Goal: Find specific page/section: Find specific page/section

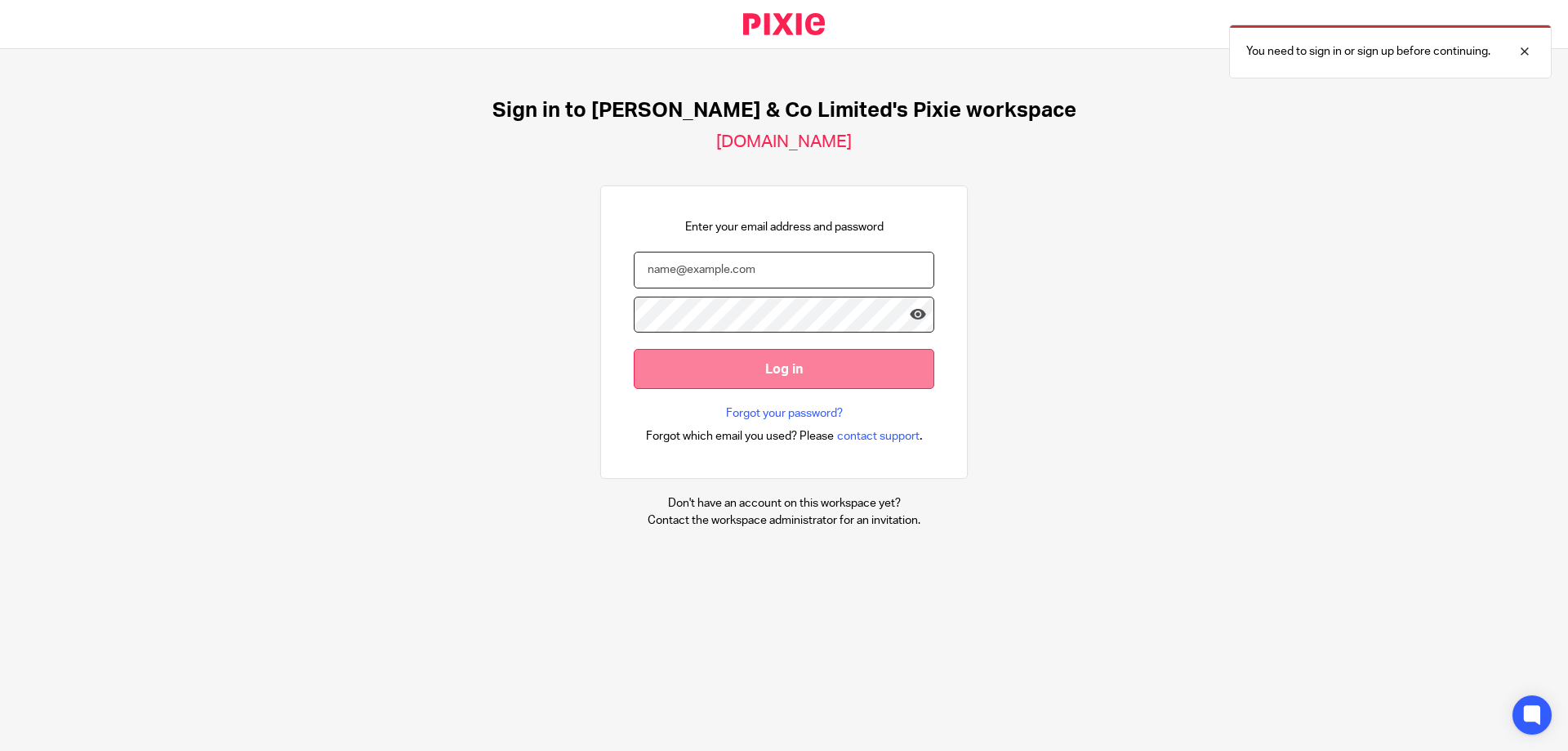
type input "[EMAIL_ADDRESS][PERSON_NAME][DOMAIN_NAME]"
click at [765, 368] on input "Log in" at bounding box center [784, 369] width 301 height 40
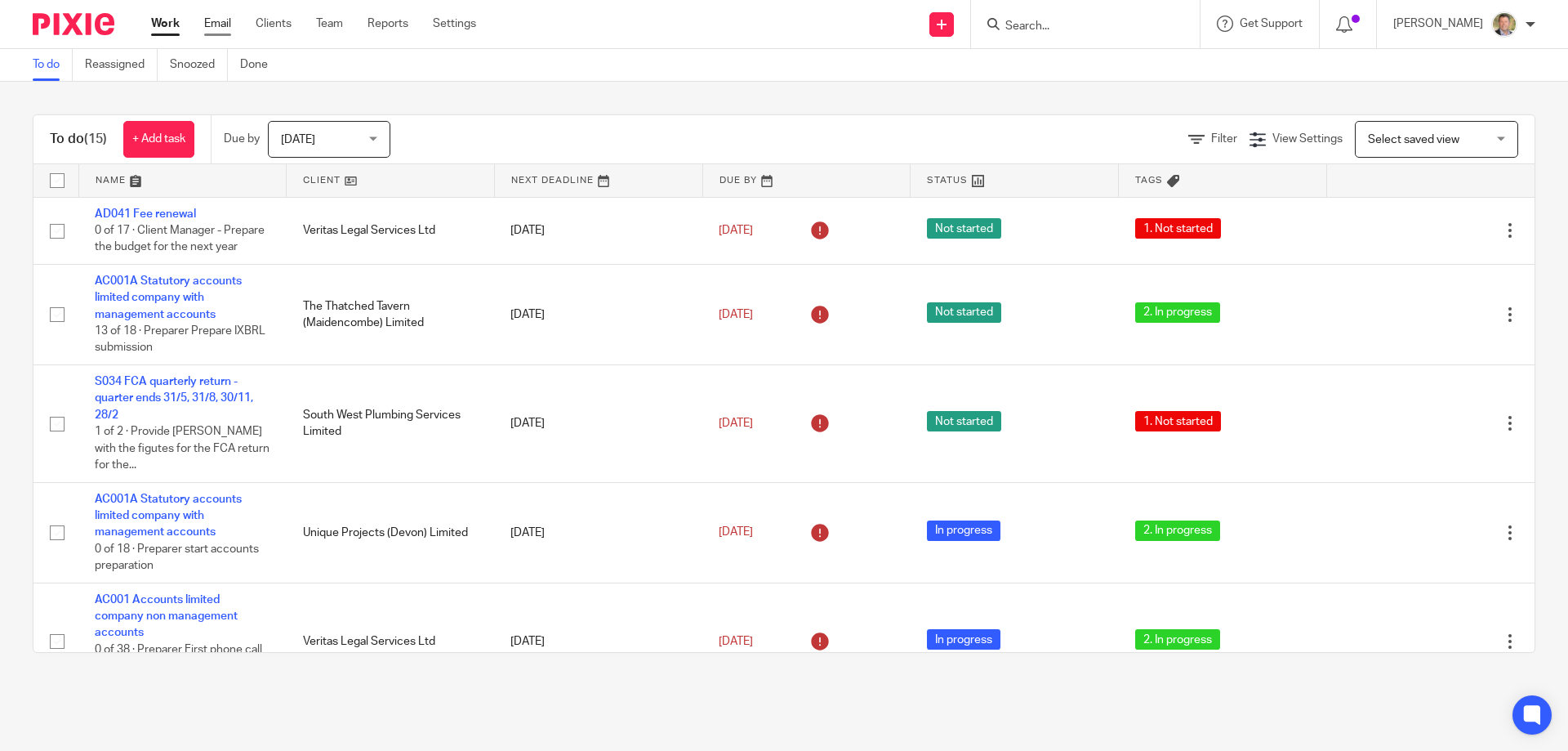
click at [222, 21] on link "Email" at bounding box center [217, 23] width 27 height 16
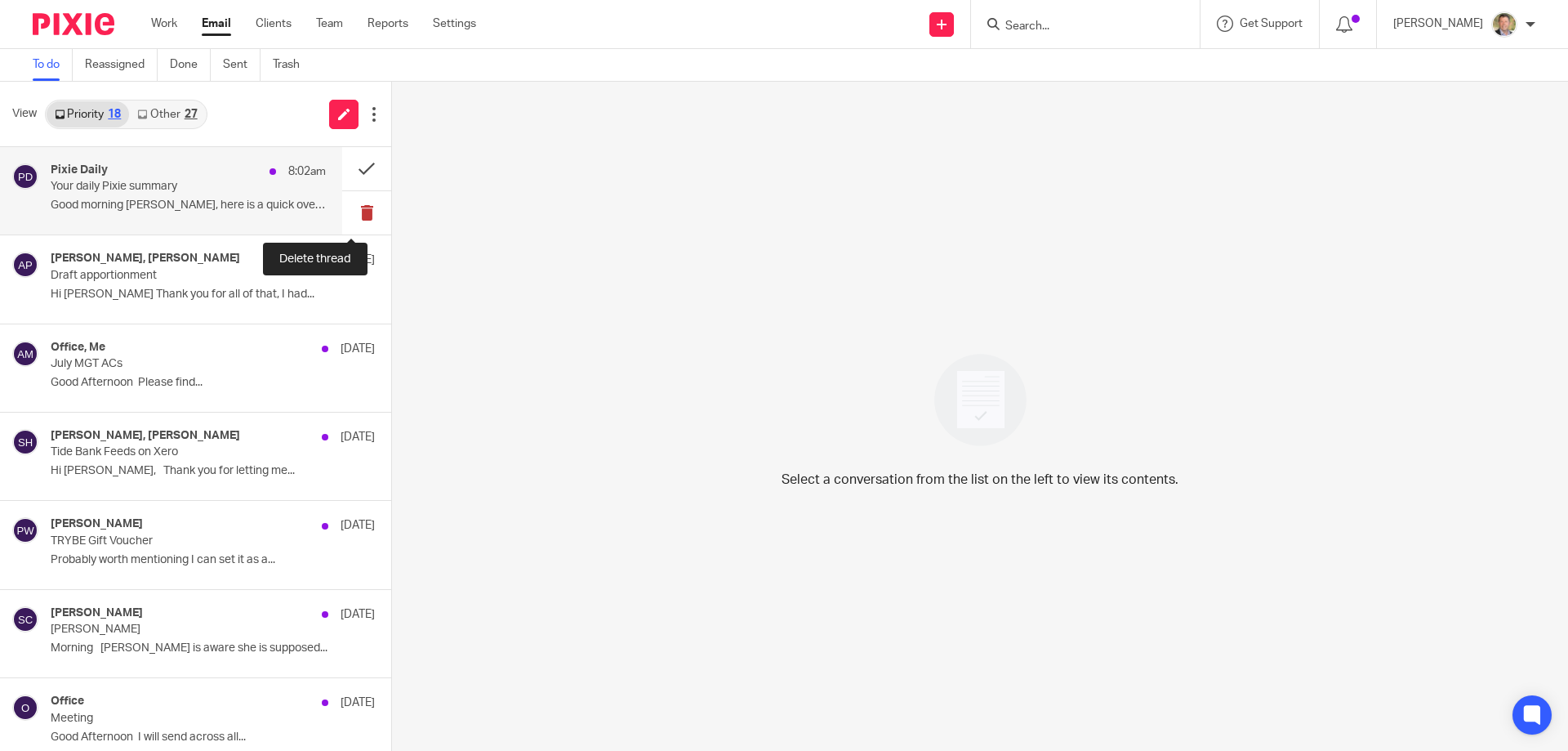
click at [353, 209] on button at bounding box center [366, 213] width 49 height 43
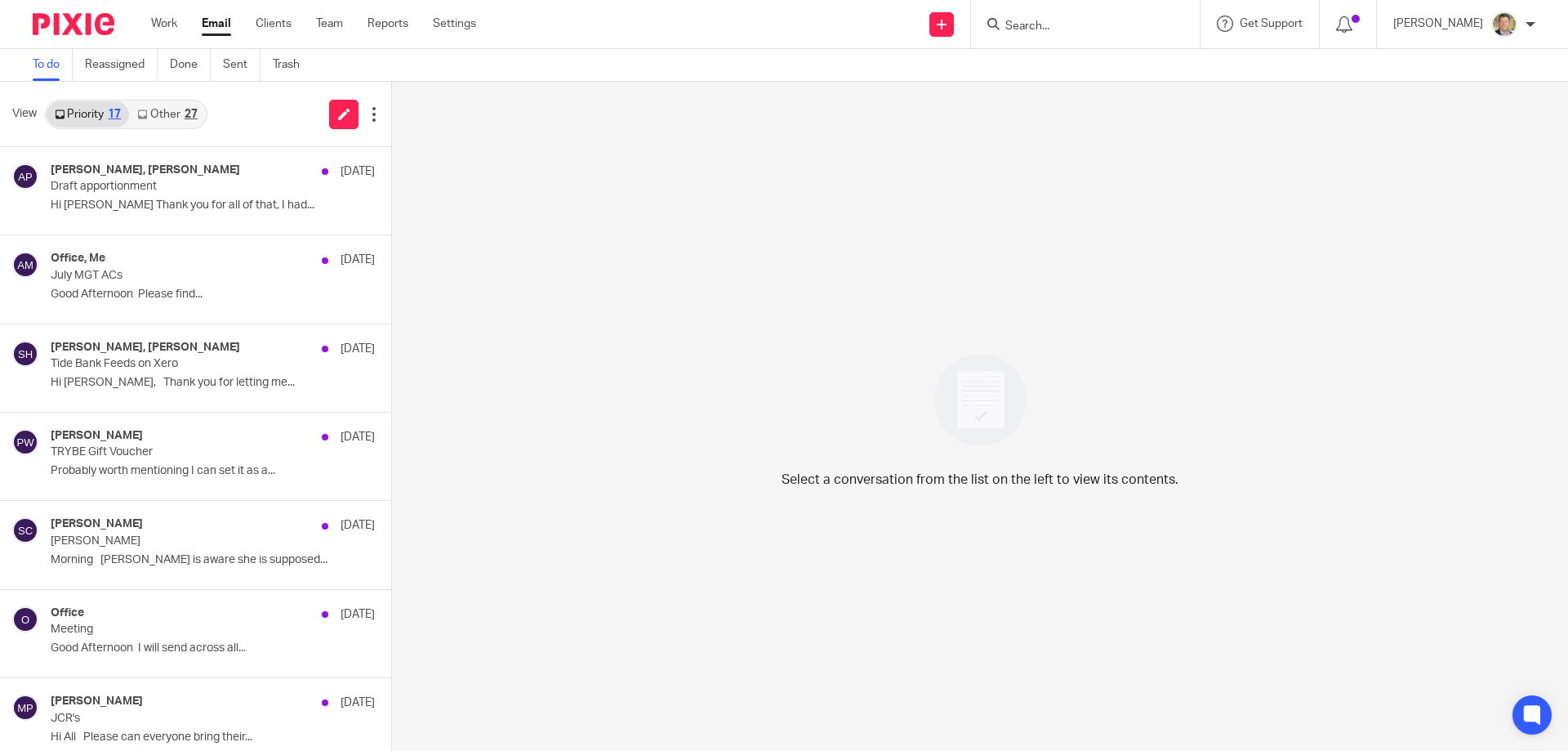
click at [184, 109] on link "Other 27" at bounding box center [167, 114] width 76 height 26
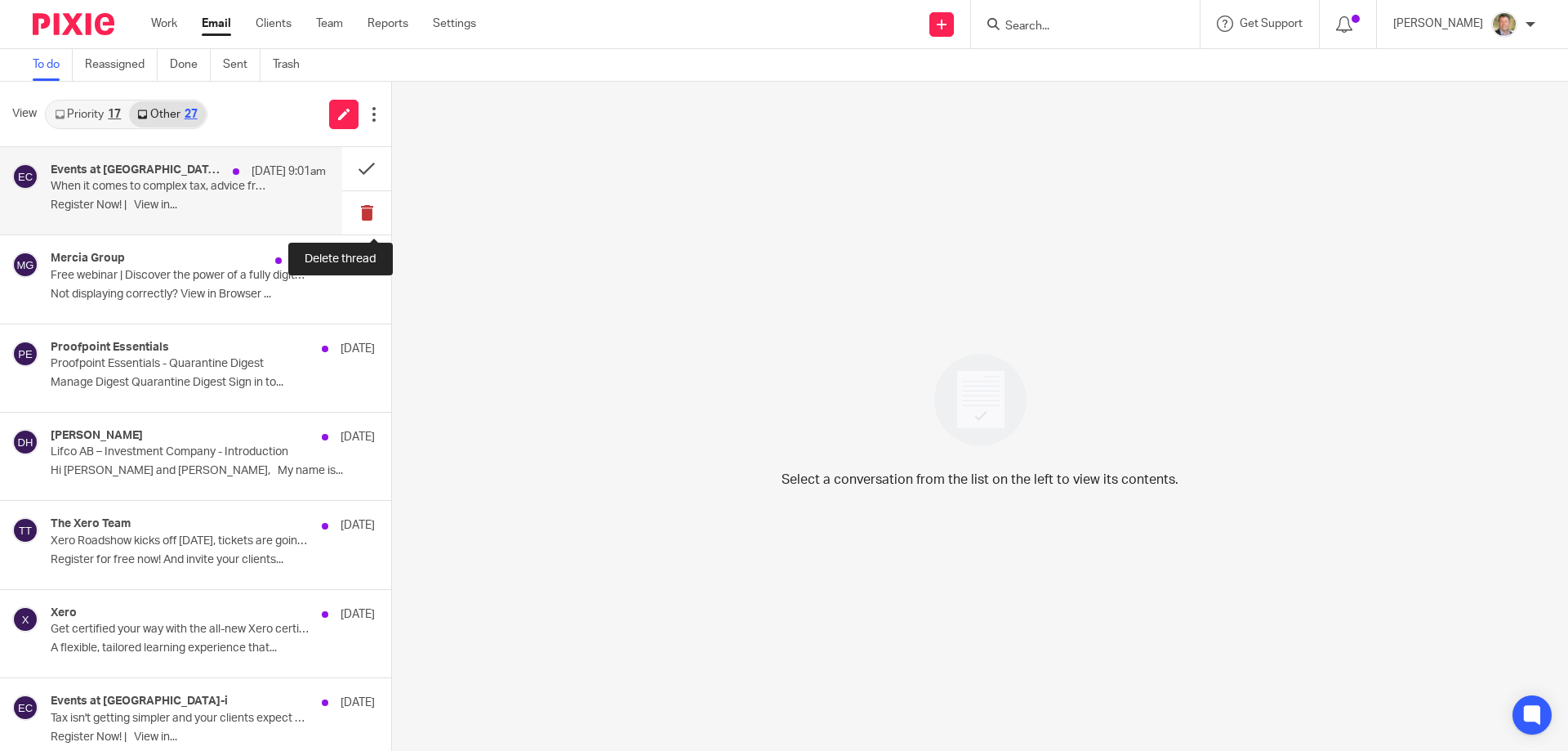
click at [349, 212] on button at bounding box center [366, 213] width 49 height 43
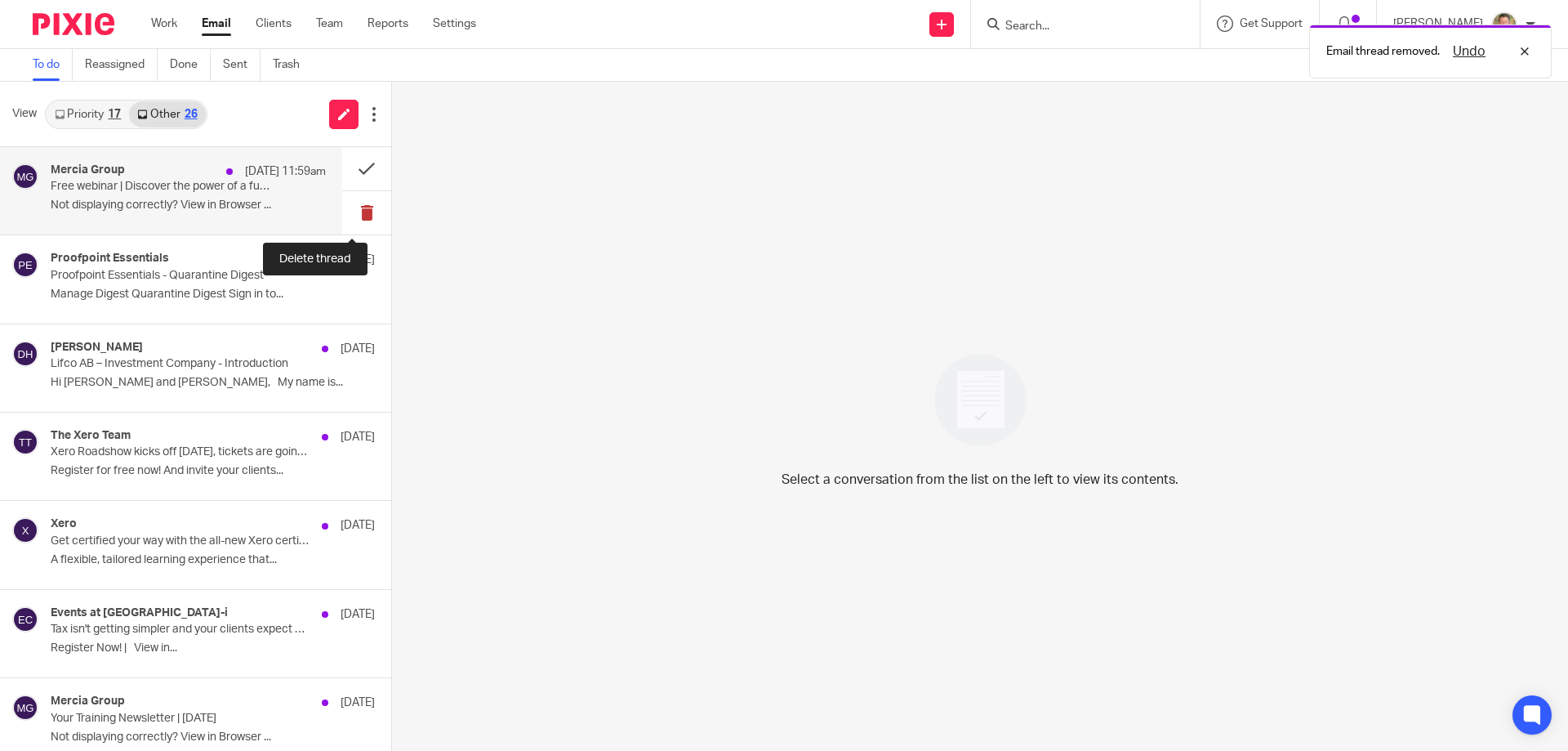
click at [354, 208] on button at bounding box center [366, 213] width 49 height 43
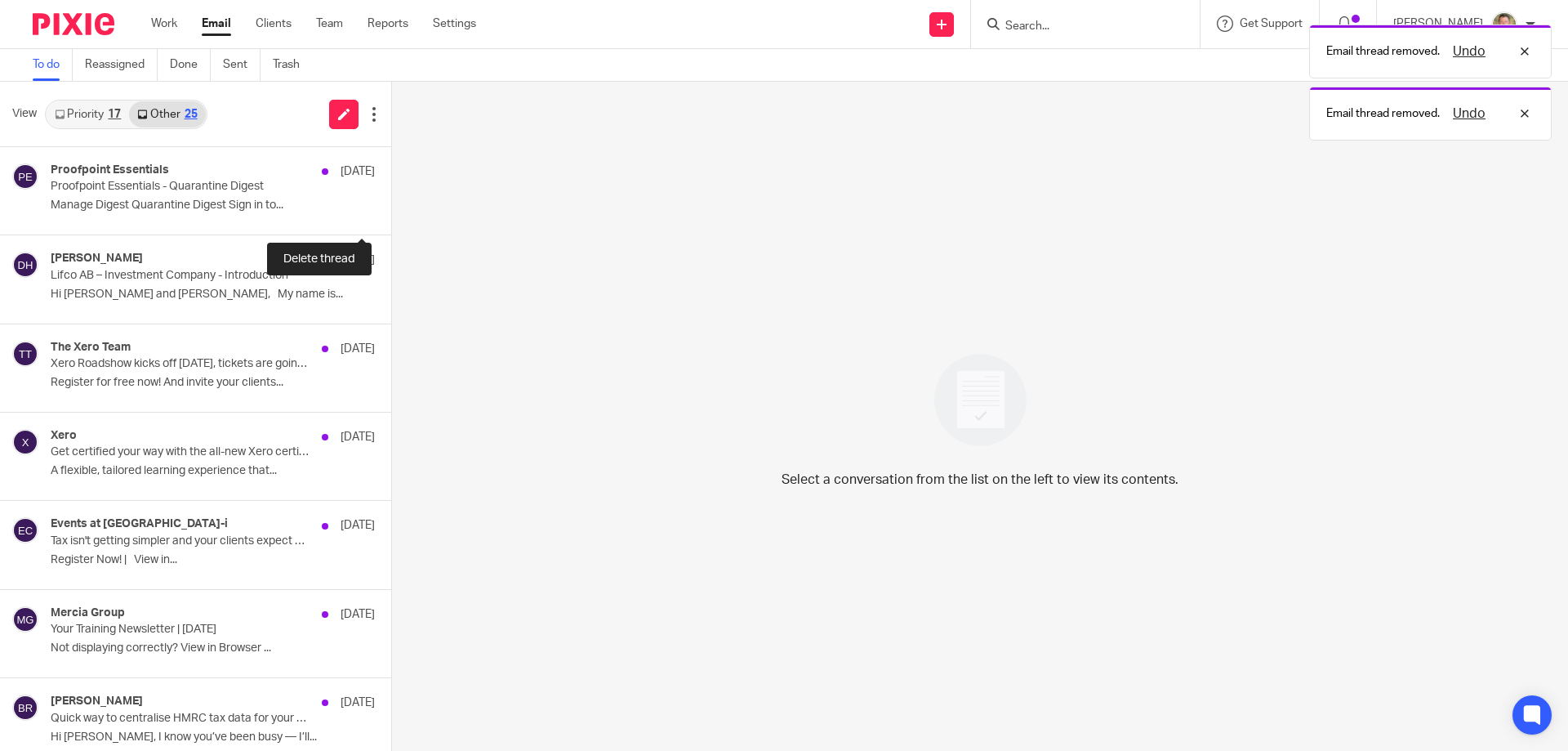
click at [391, 208] on button at bounding box center [397, 213] width 13 height 43
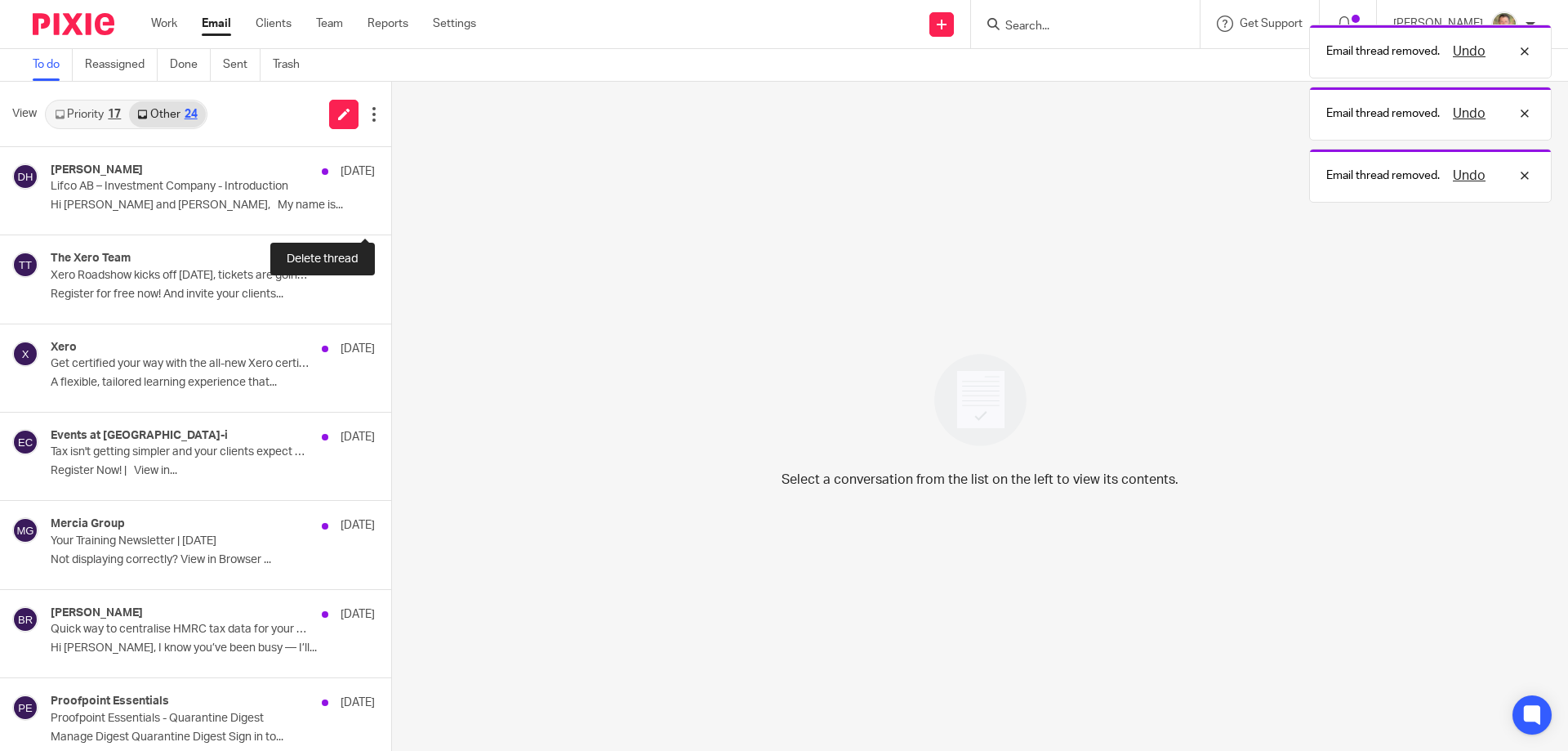
click at [391, 208] on button at bounding box center [397, 213] width 13 height 43
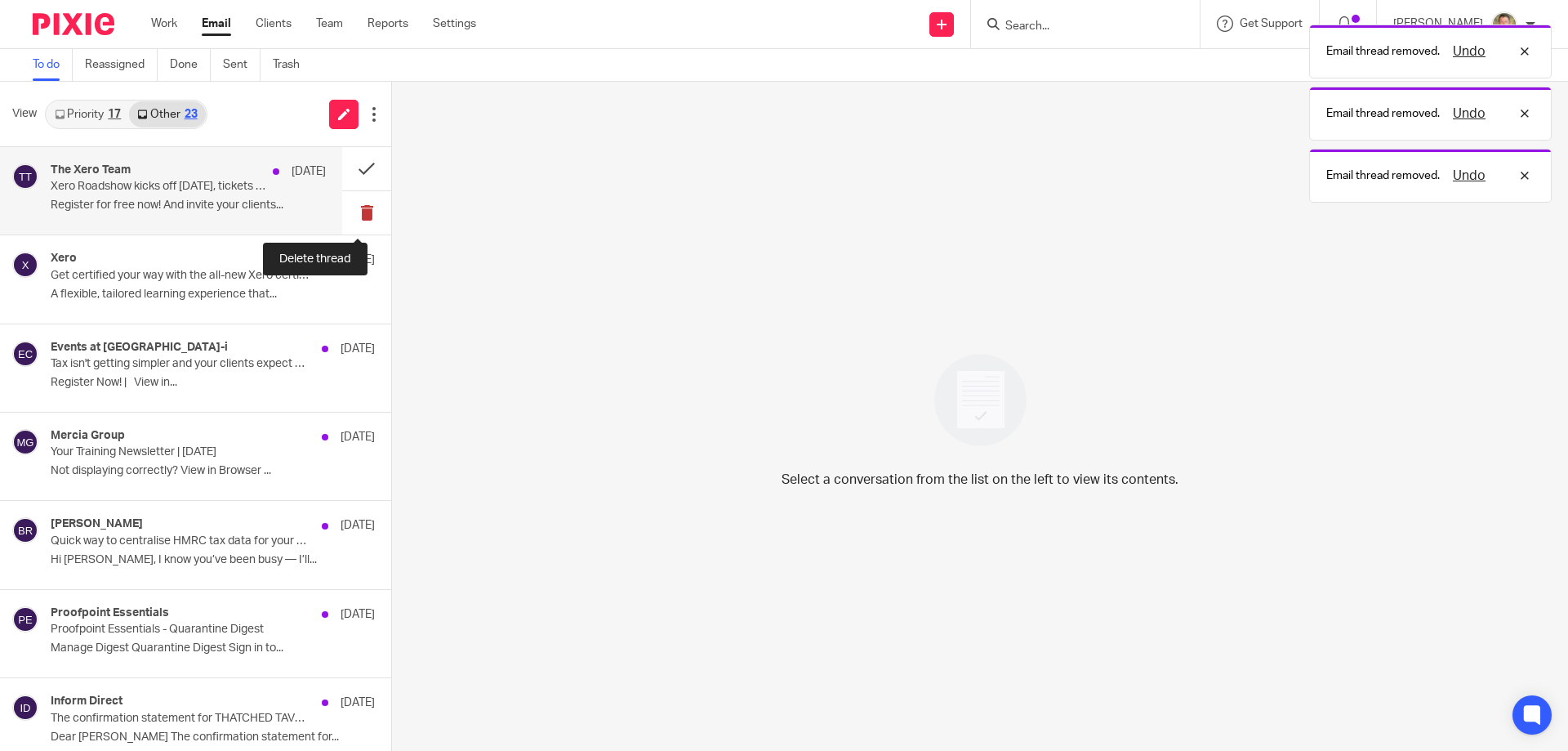
click at [352, 210] on button at bounding box center [366, 213] width 49 height 43
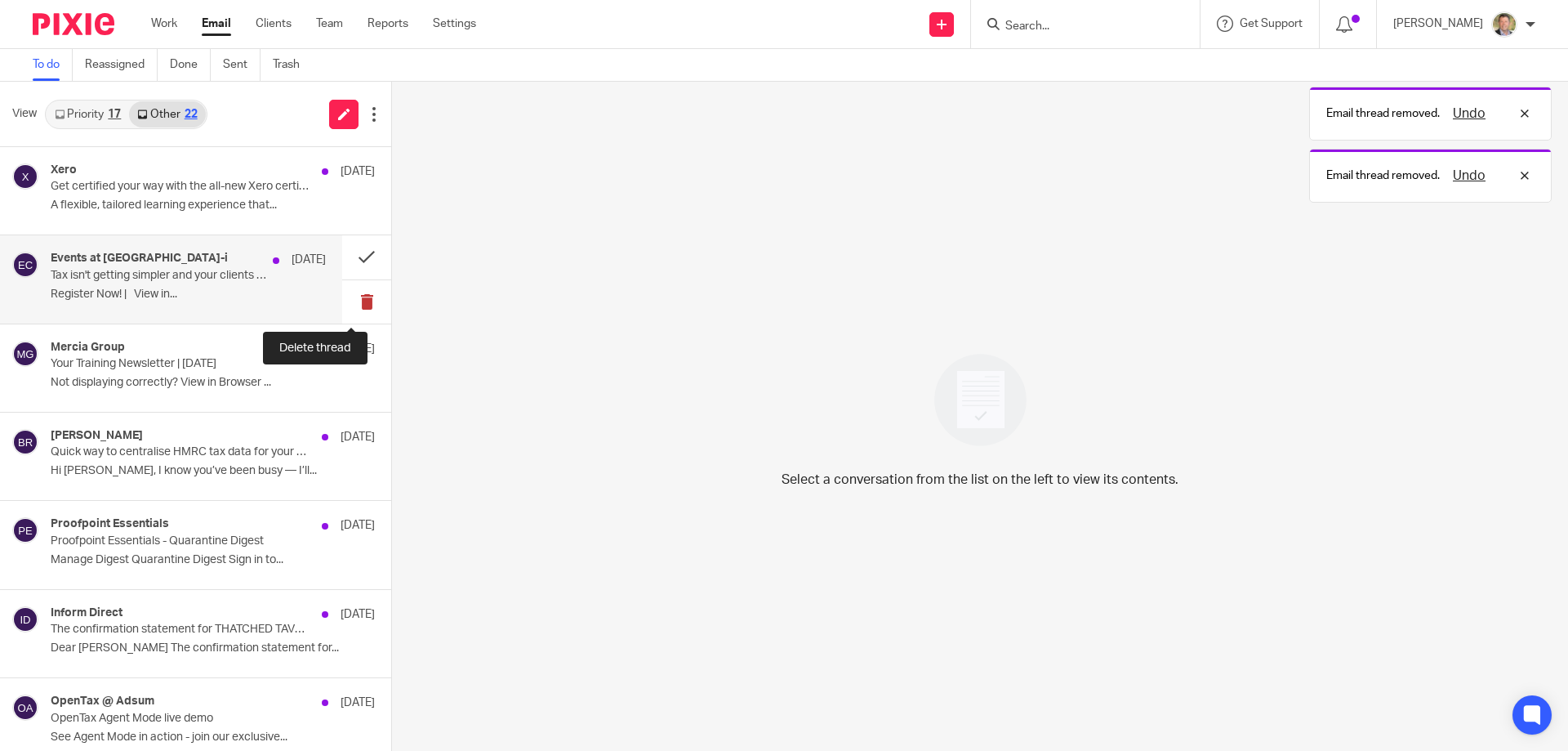
click at [352, 297] on button at bounding box center [366, 302] width 49 height 43
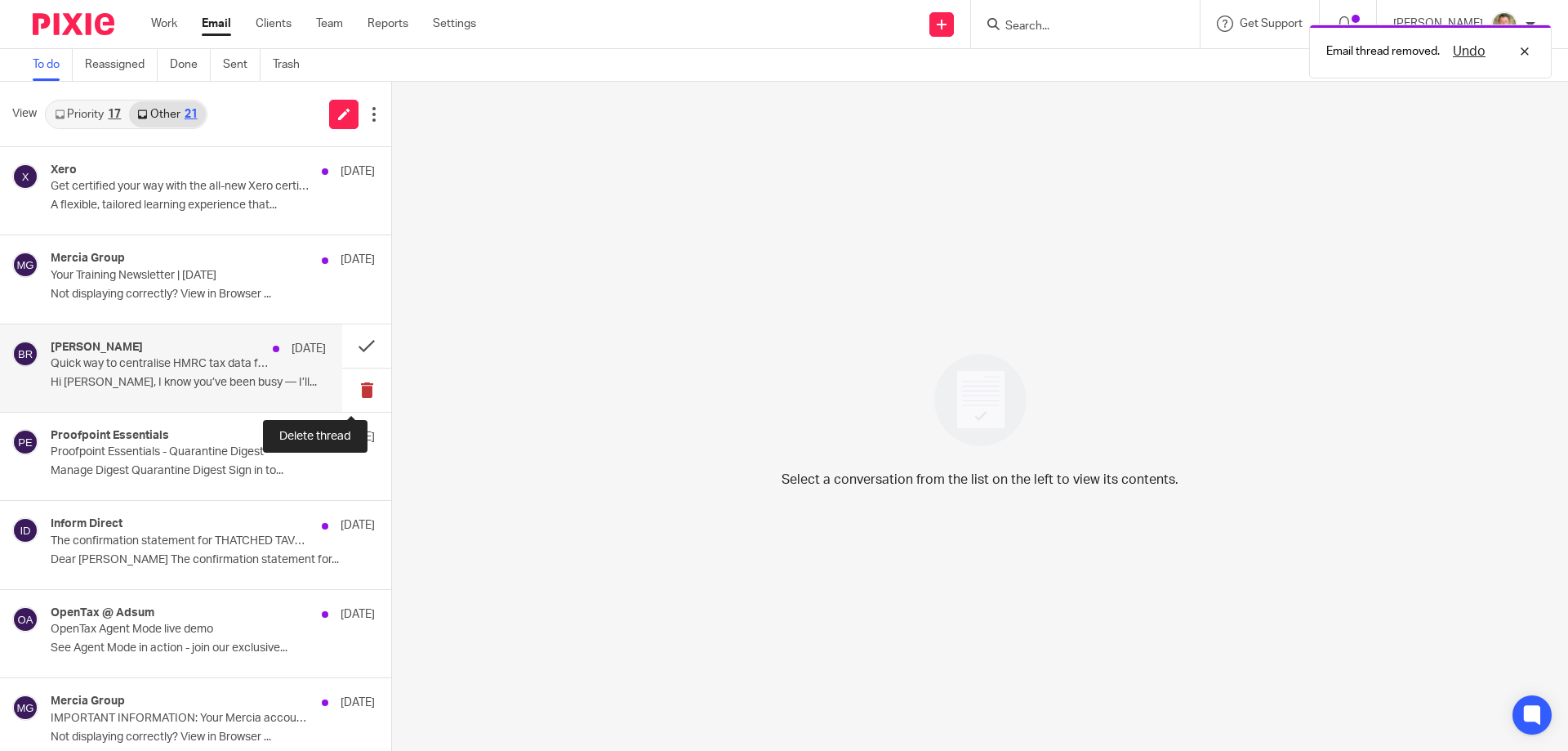
click at [352, 382] on button at bounding box center [366, 390] width 49 height 43
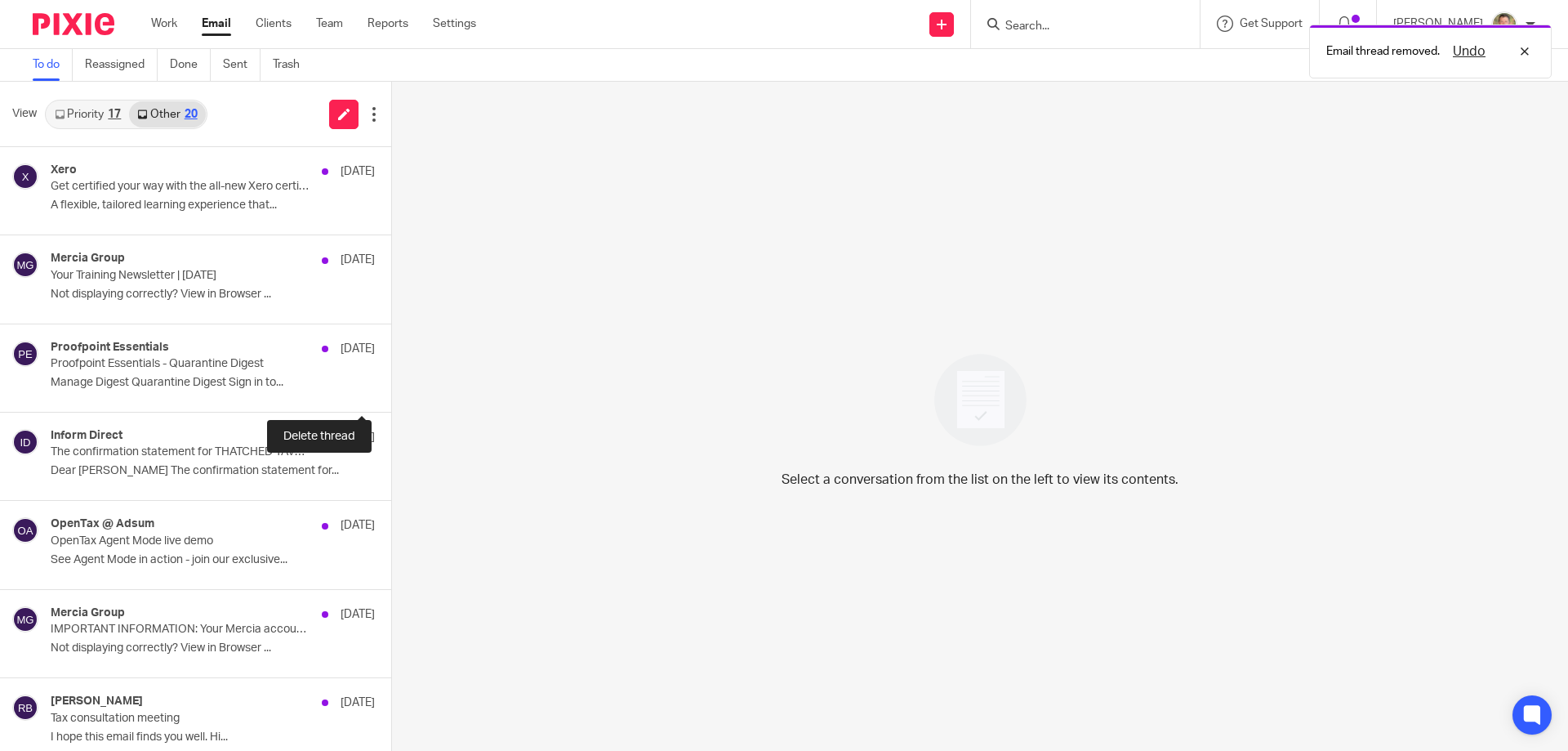
click at [391, 382] on button at bounding box center [397, 390] width 13 height 43
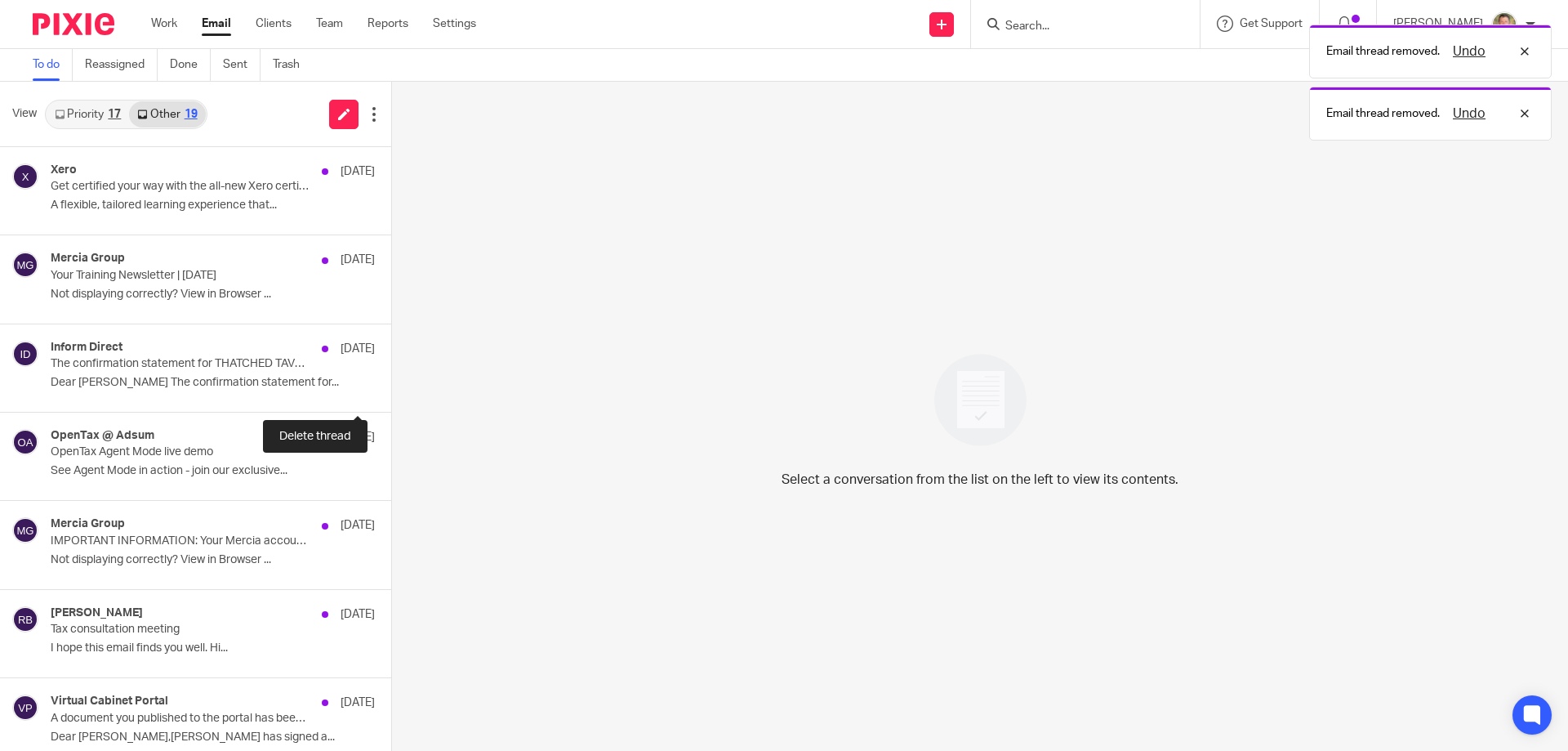
click at [391, 382] on button at bounding box center [397, 390] width 13 height 43
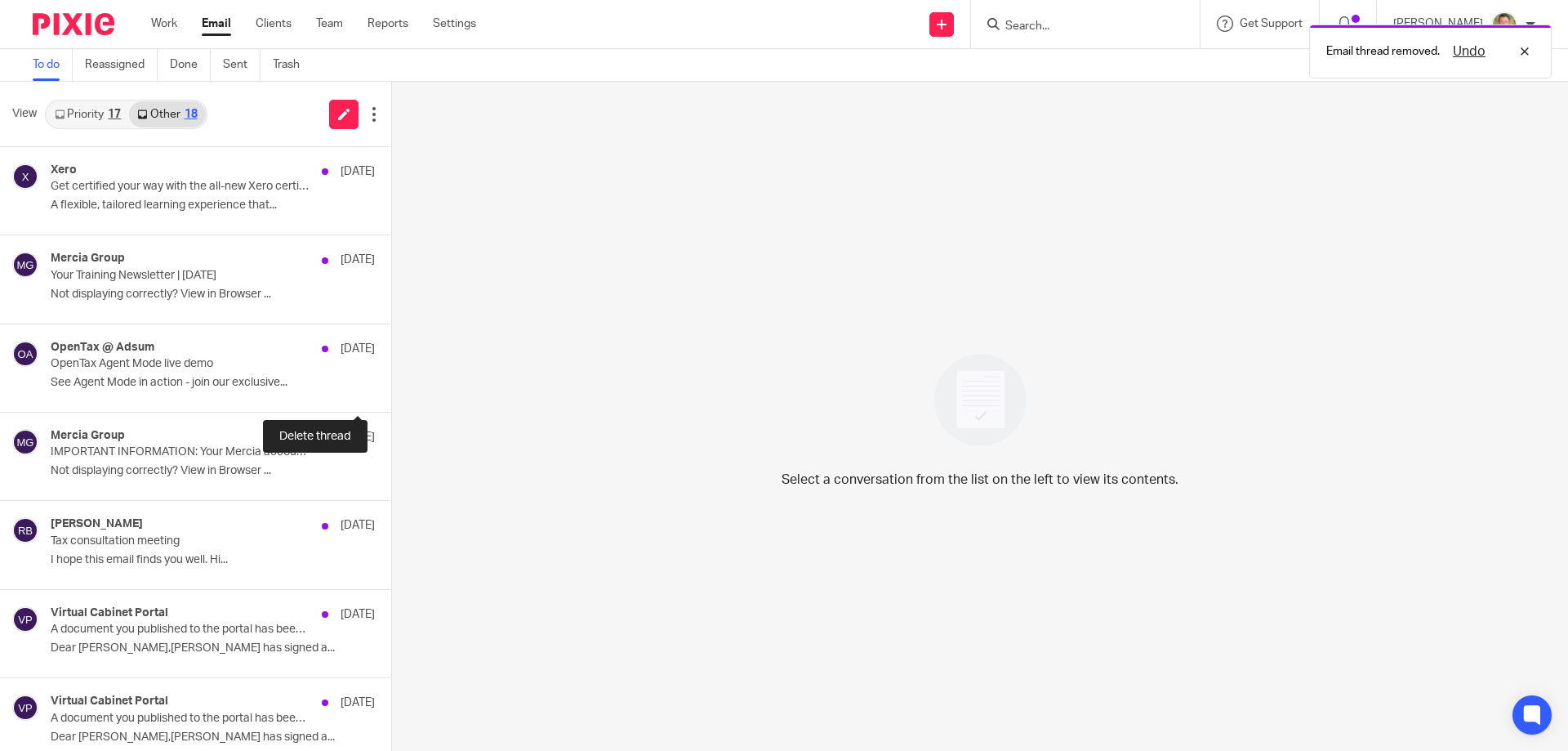
click at [391, 382] on button at bounding box center [397, 390] width 13 height 43
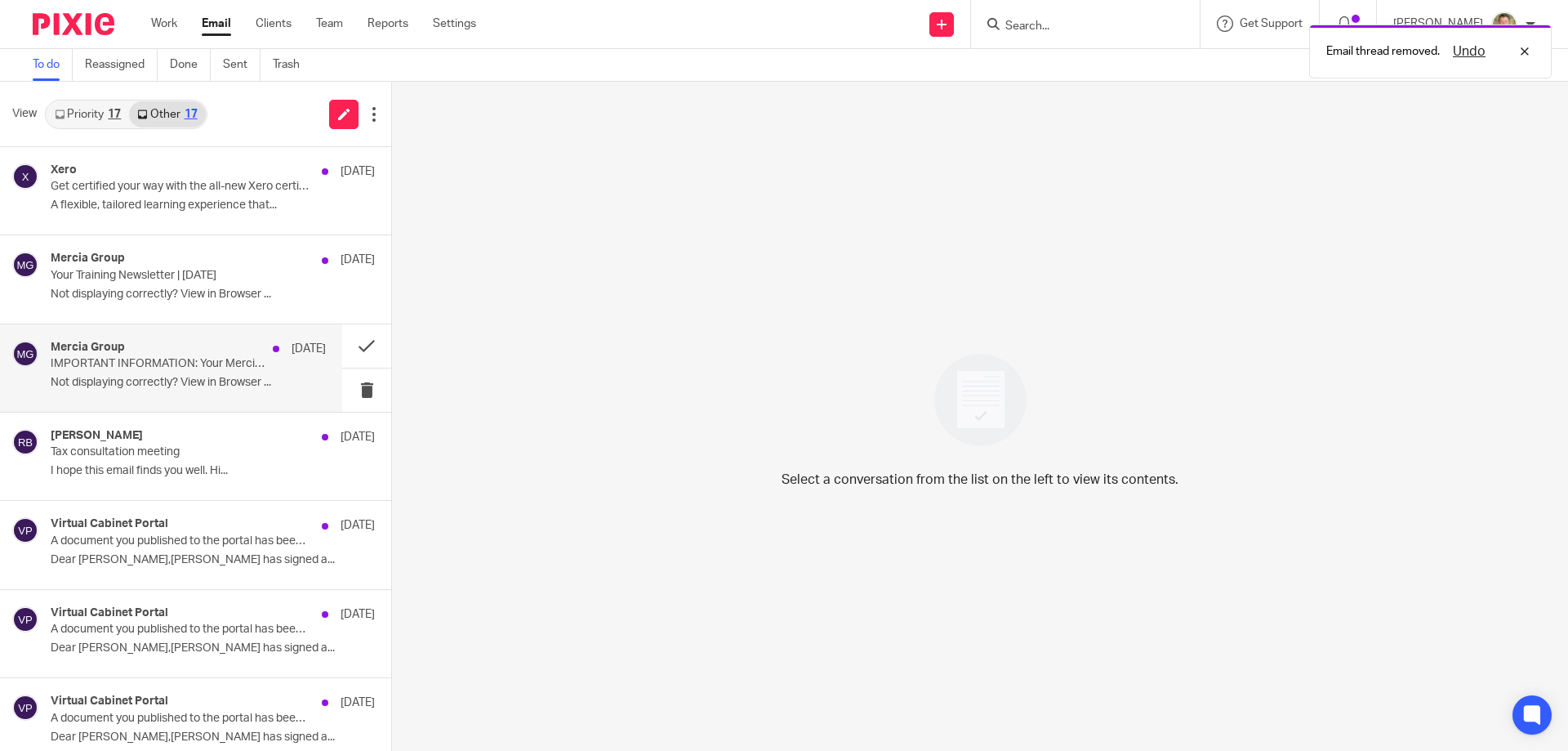
click at [207, 366] on p "IMPORTANT INFORMATION: Your Mercia account is changing from 23 September" at bounding box center [161, 364] width 221 height 14
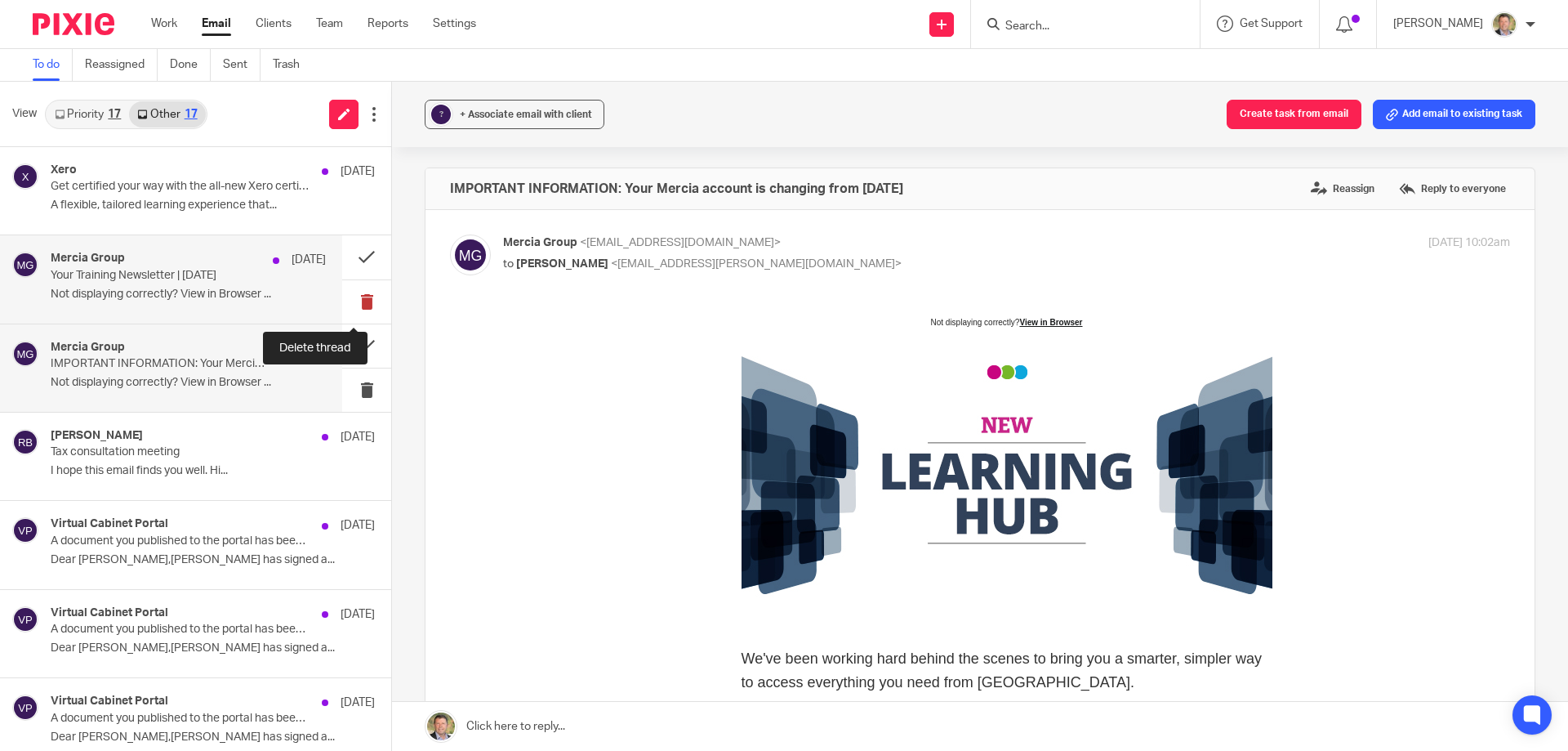
click at [356, 295] on button at bounding box center [366, 302] width 49 height 43
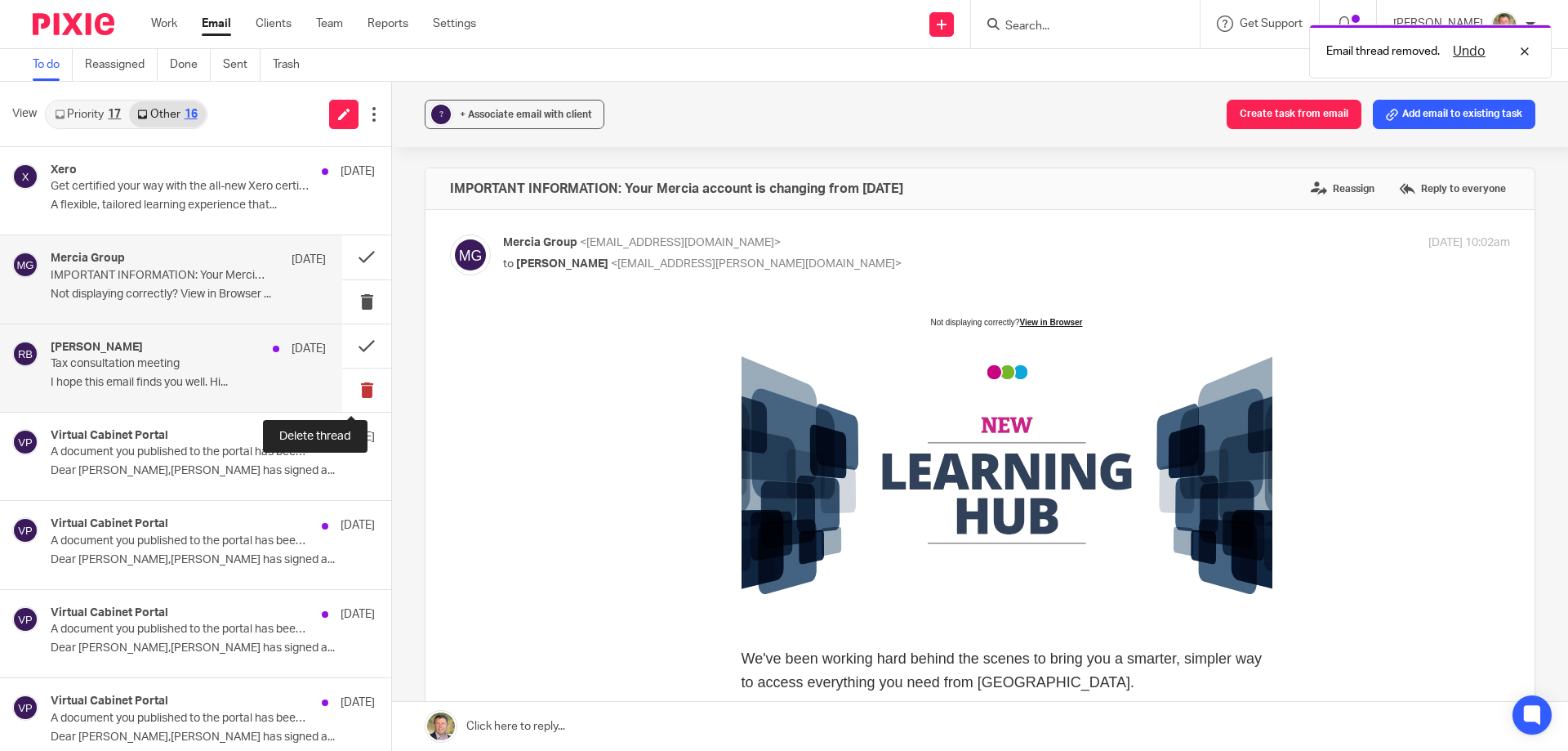
click at [358, 388] on button at bounding box center [366, 390] width 49 height 43
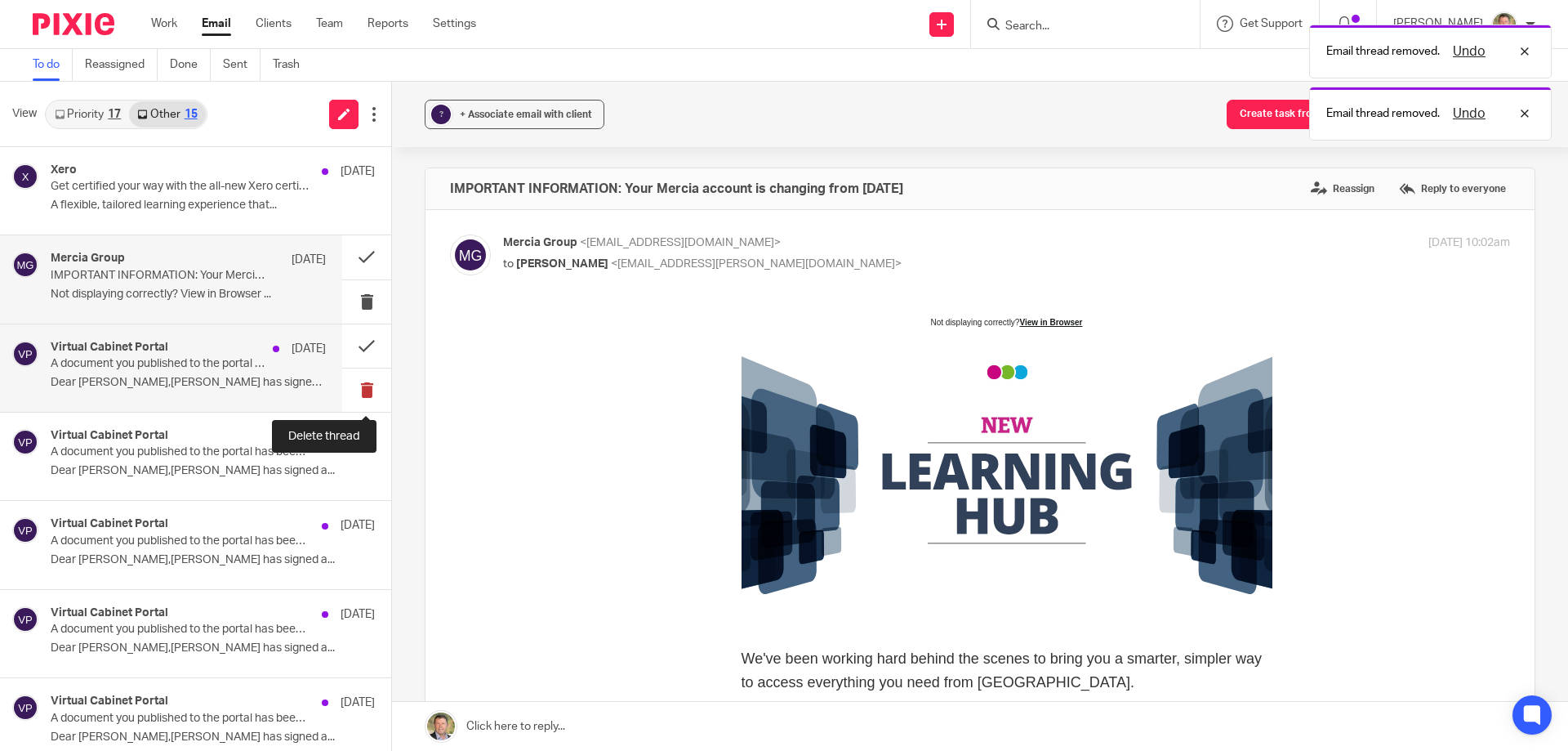
click at [354, 388] on button at bounding box center [366, 390] width 49 height 43
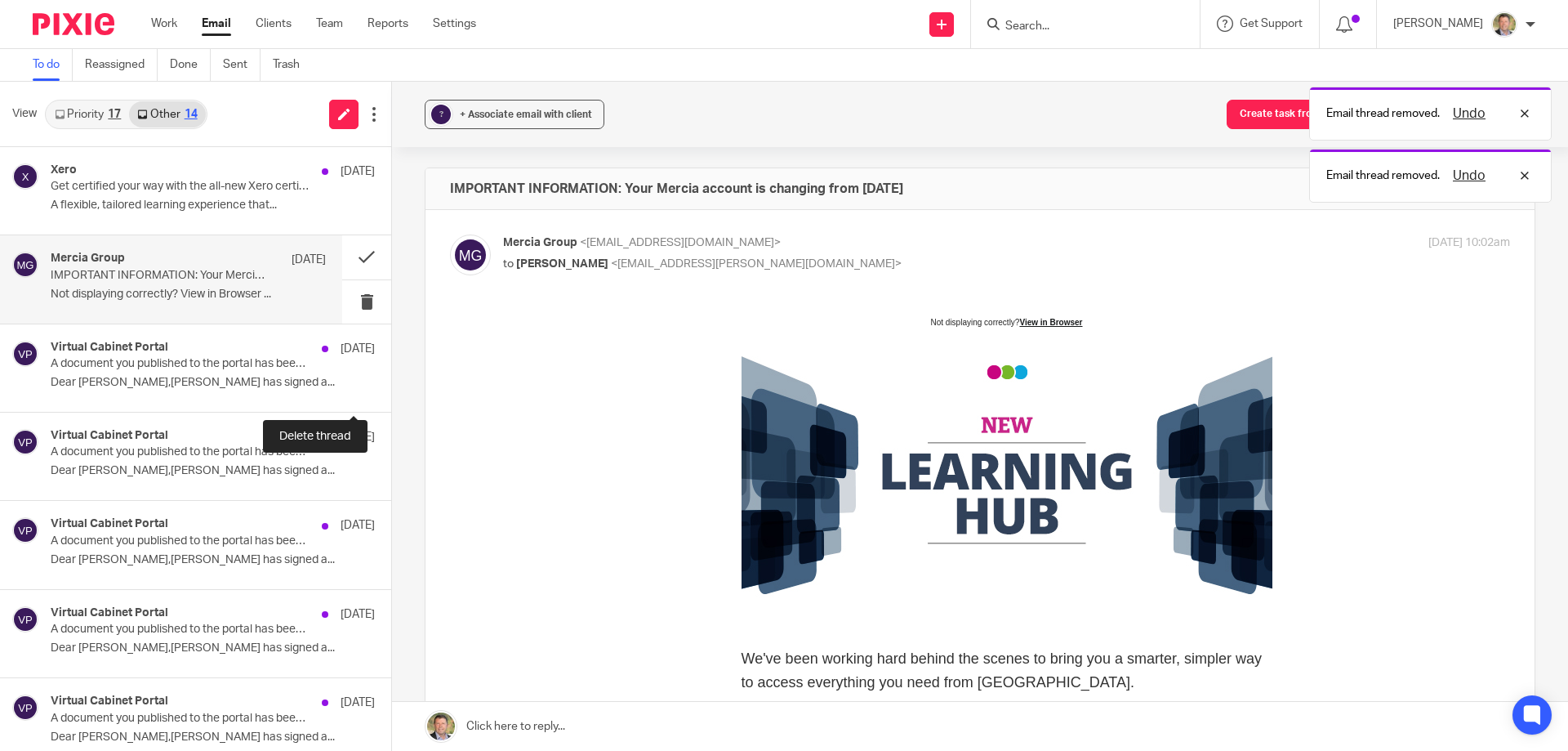
click at [391, 388] on button at bounding box center [397, 390] width 13 height 43
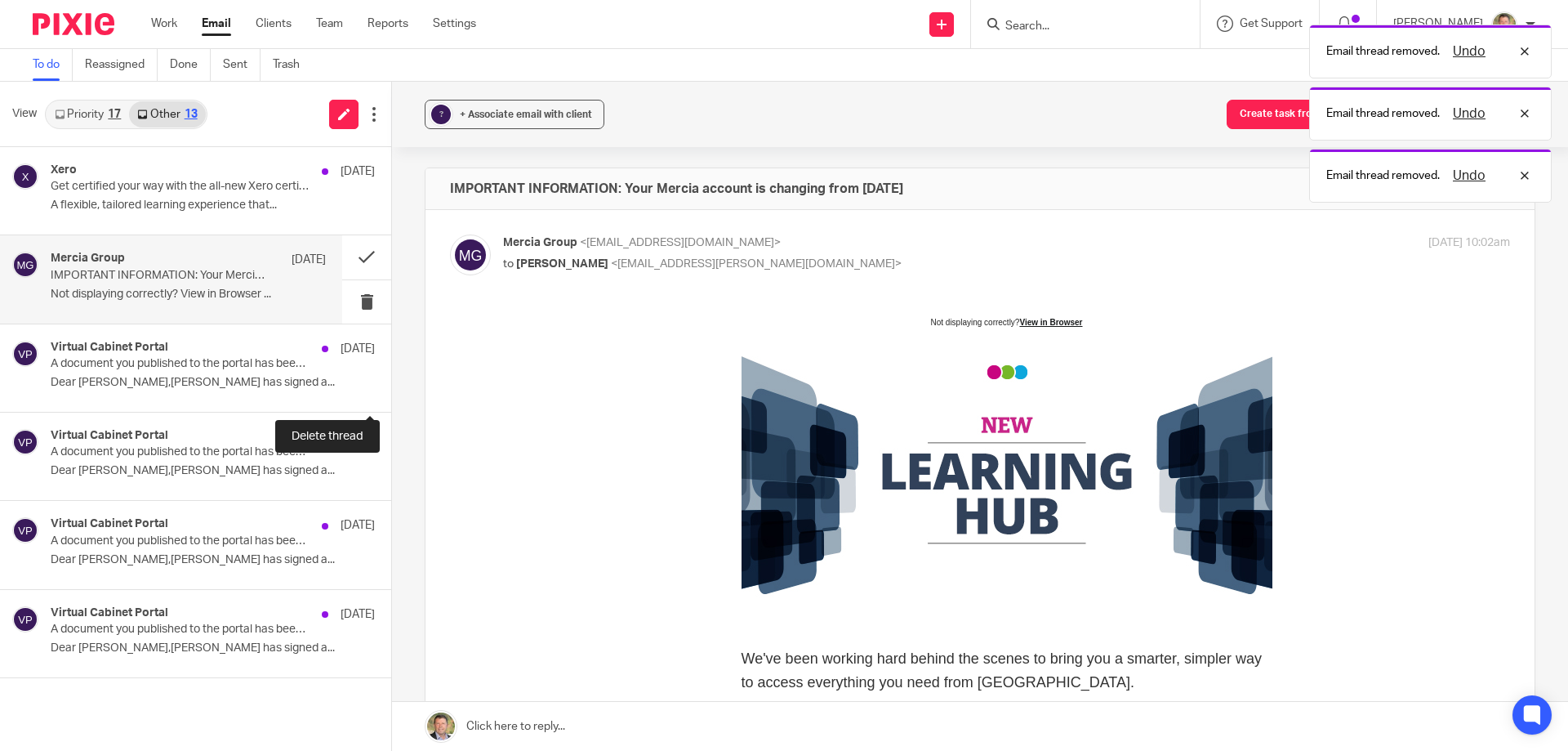
click at [391, 388] on button at bounding box center [397, 390] width 13 height 43
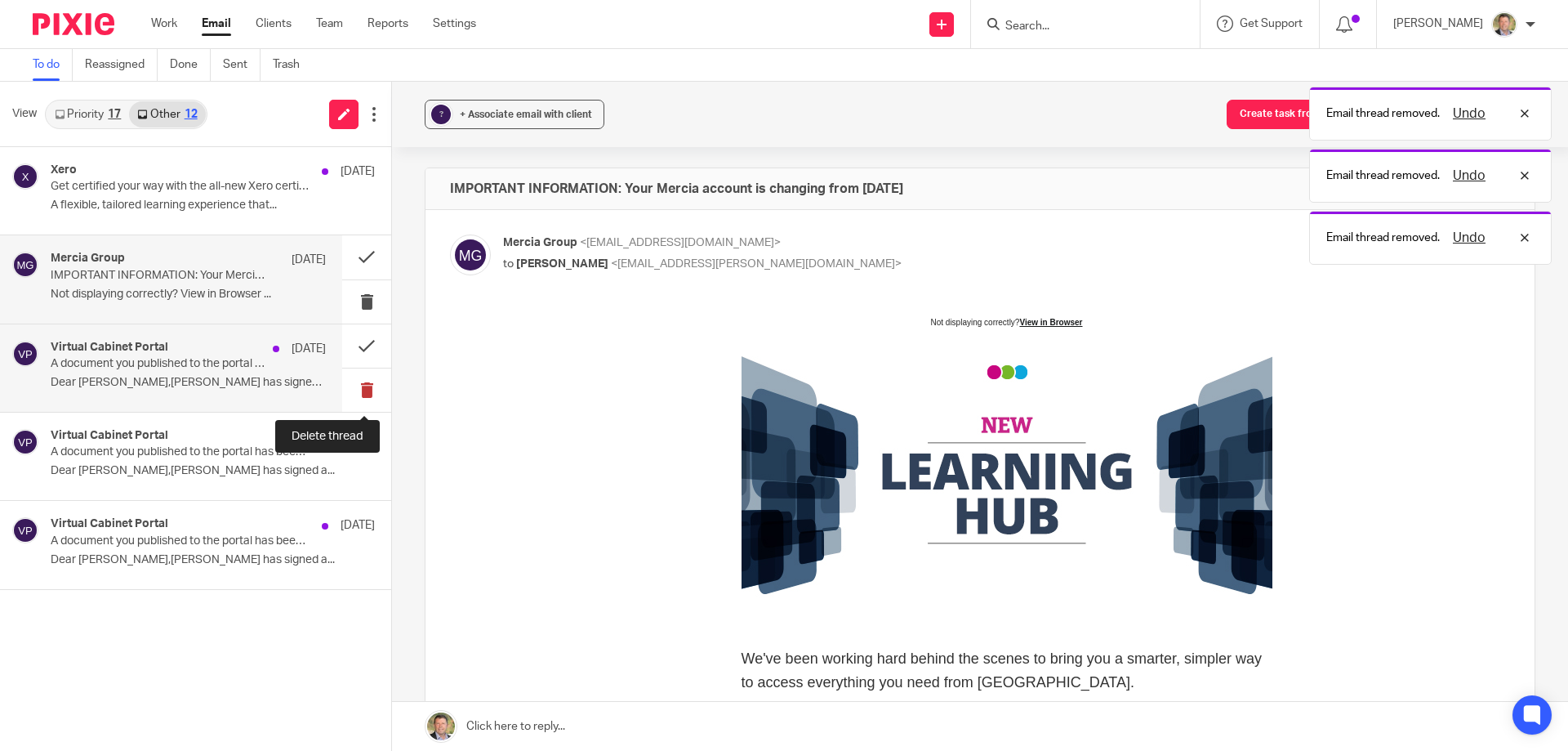
click at [361, 385] on button at bounding box center [366, 390] width 49 height 43
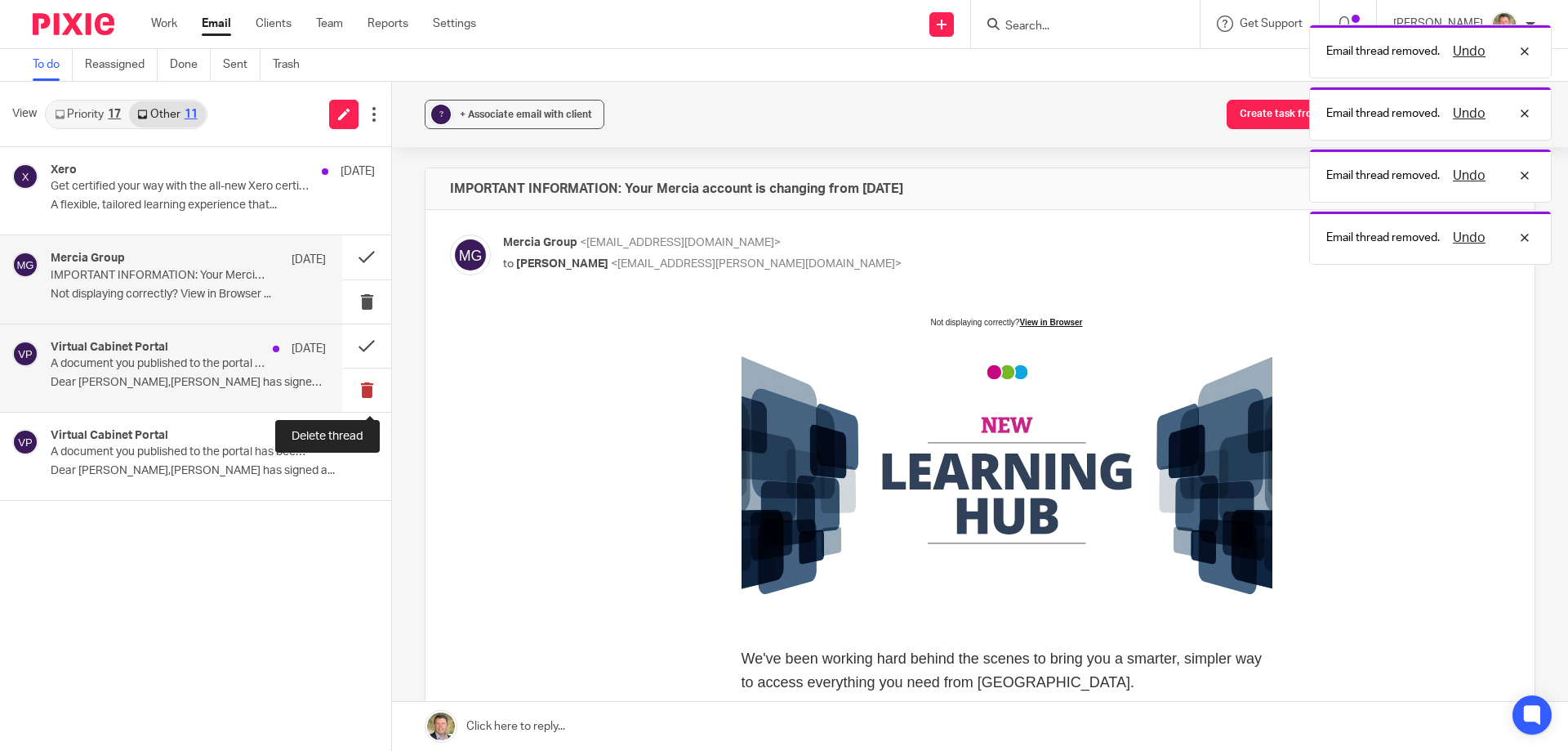
click at [364, 383] on button at bounding box center [366, 390] width 49 height 43
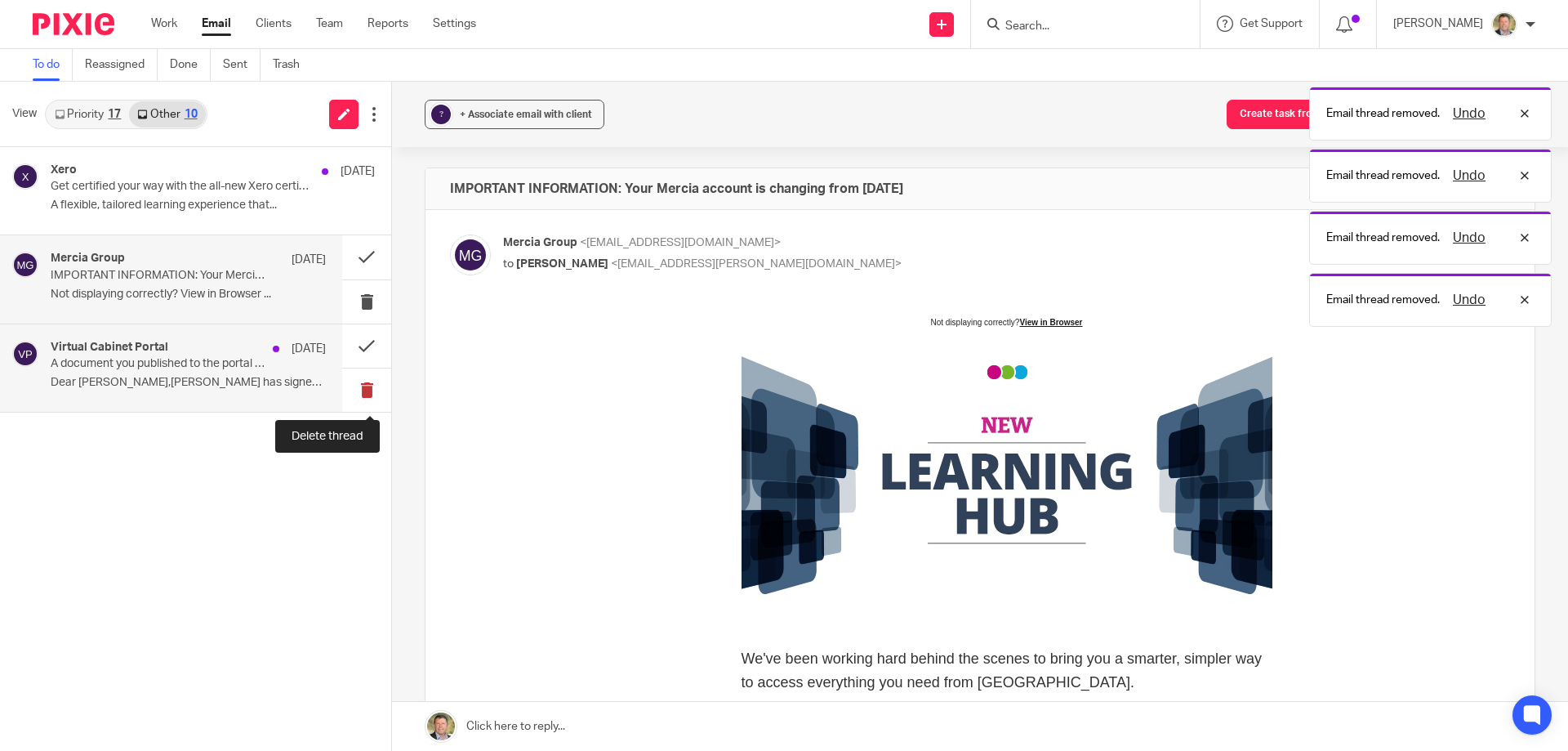
click at [365, 383] on button at bounding box center [366, 390] width 49 height 43
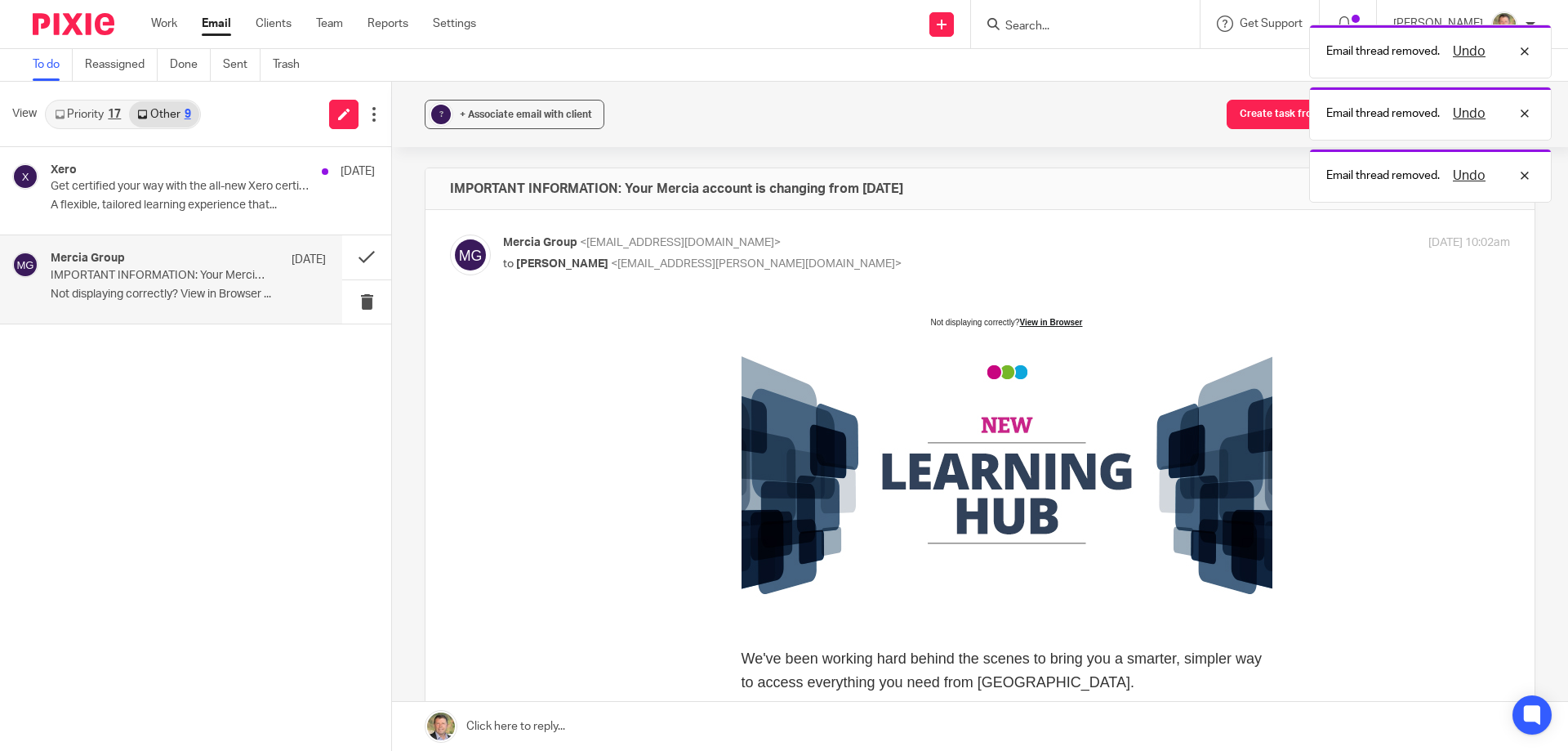
click at [166, 113] on link "Other 9" at bounding box center [164, 114] width 70 height 26
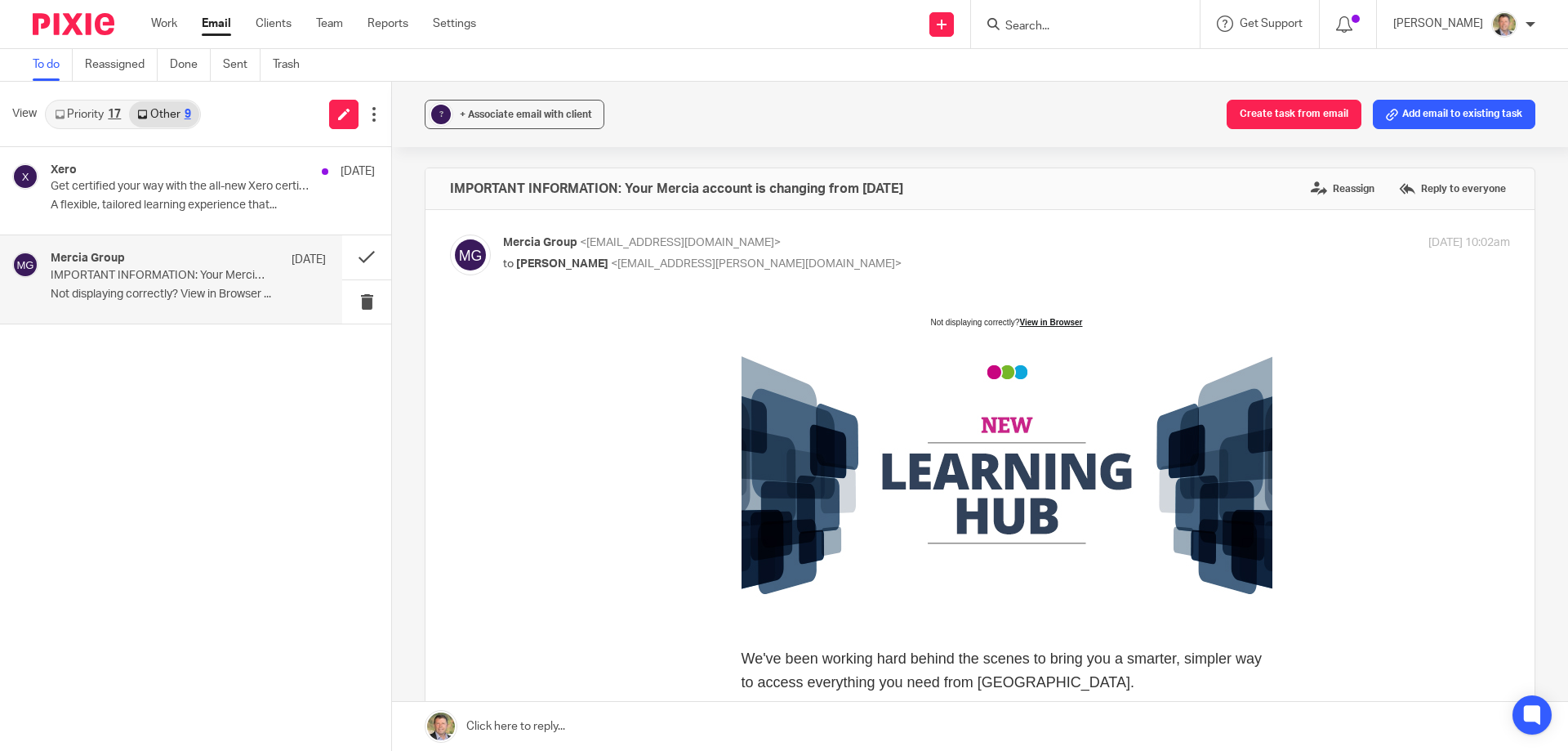
drag, startPoint x: 85, startPoint y: 106, endPoint x: 136, endPoint y: 125, distance: 54.4
click at [85, 107] on link "Priority 17" at bounding box center [88, 114] width 83 height 26
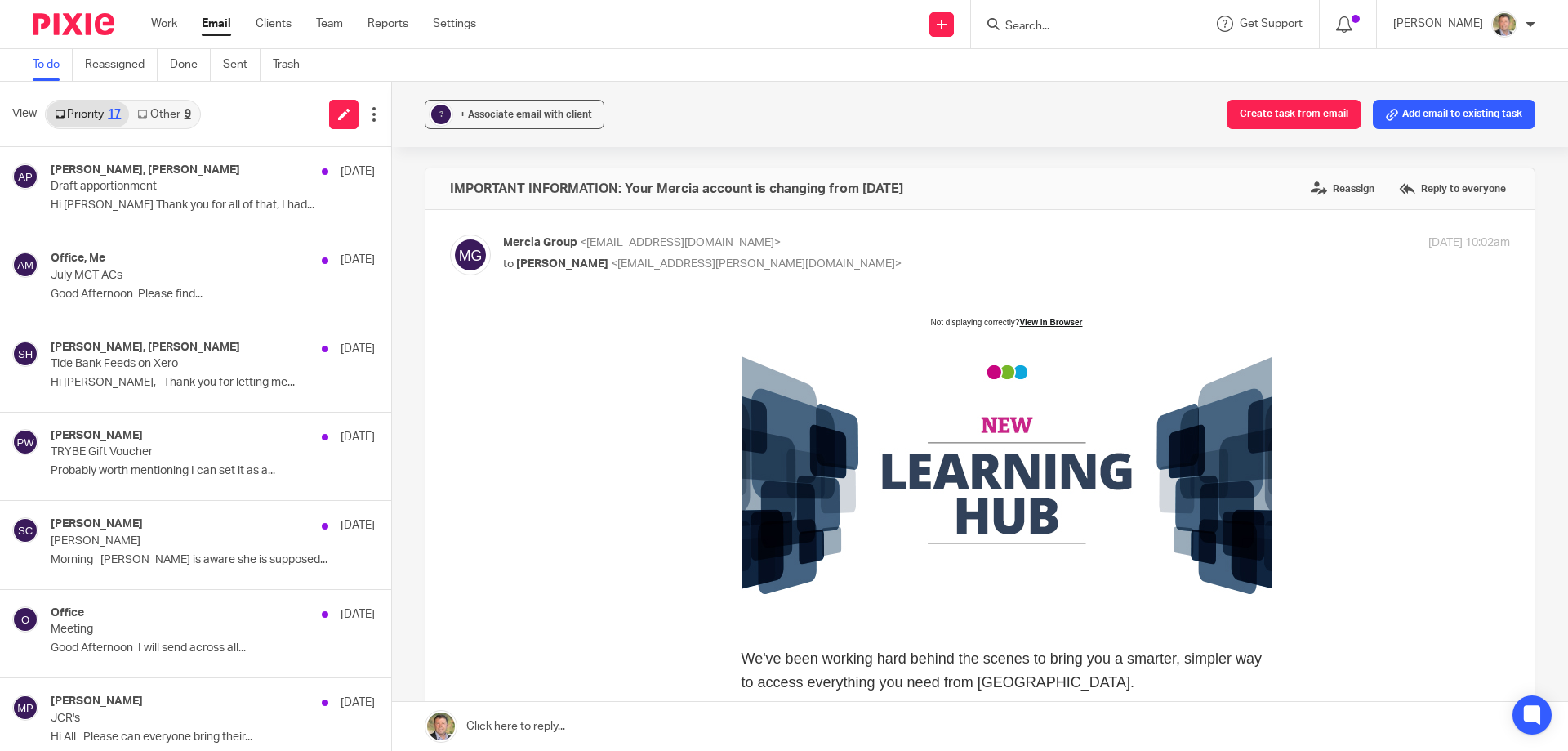
click at [166, 110] on link "Other 9" at bounding box center [164, 114] width 70 height 26
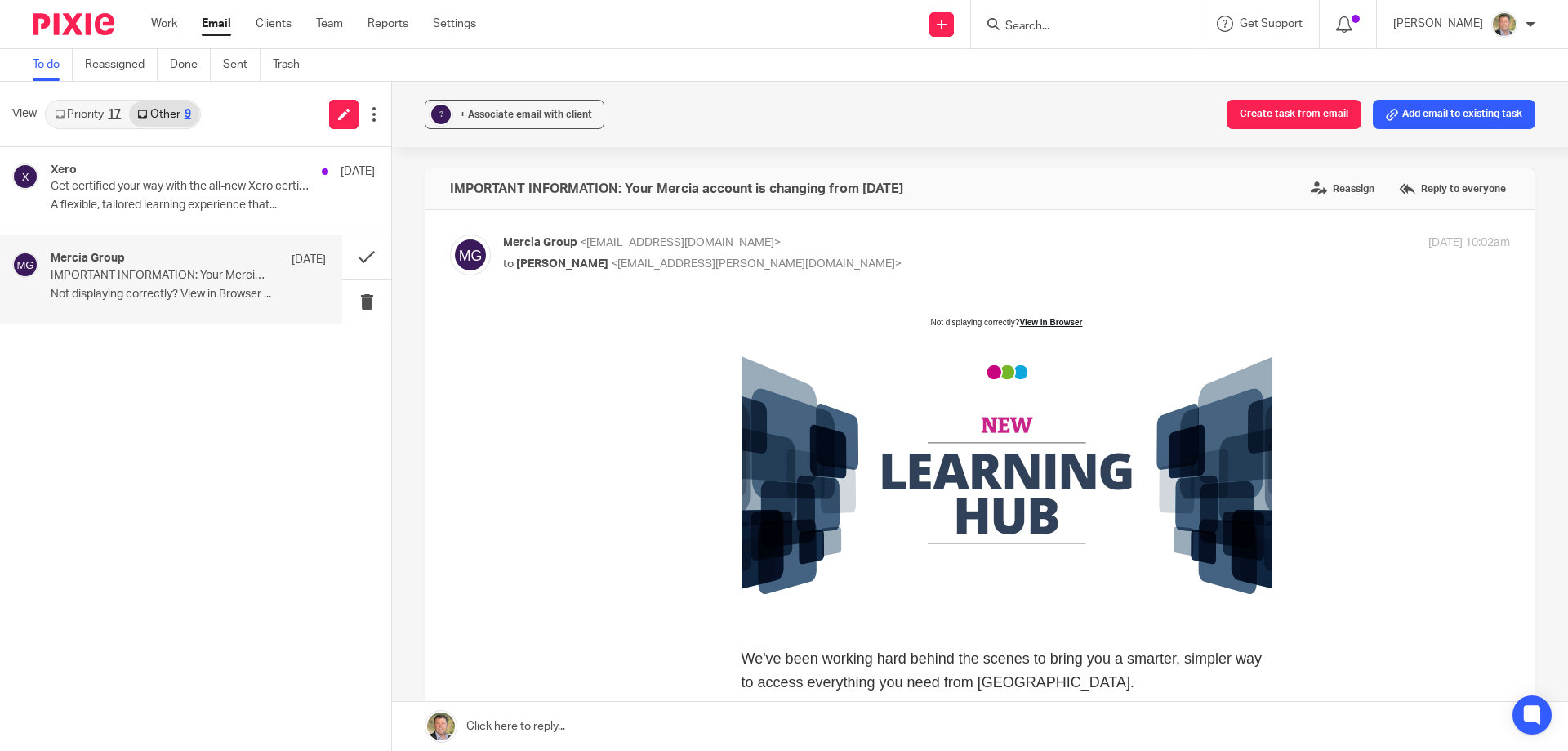
click at [213, 22] on link "Email" at bounding box center [216, 23] width 29 height 16
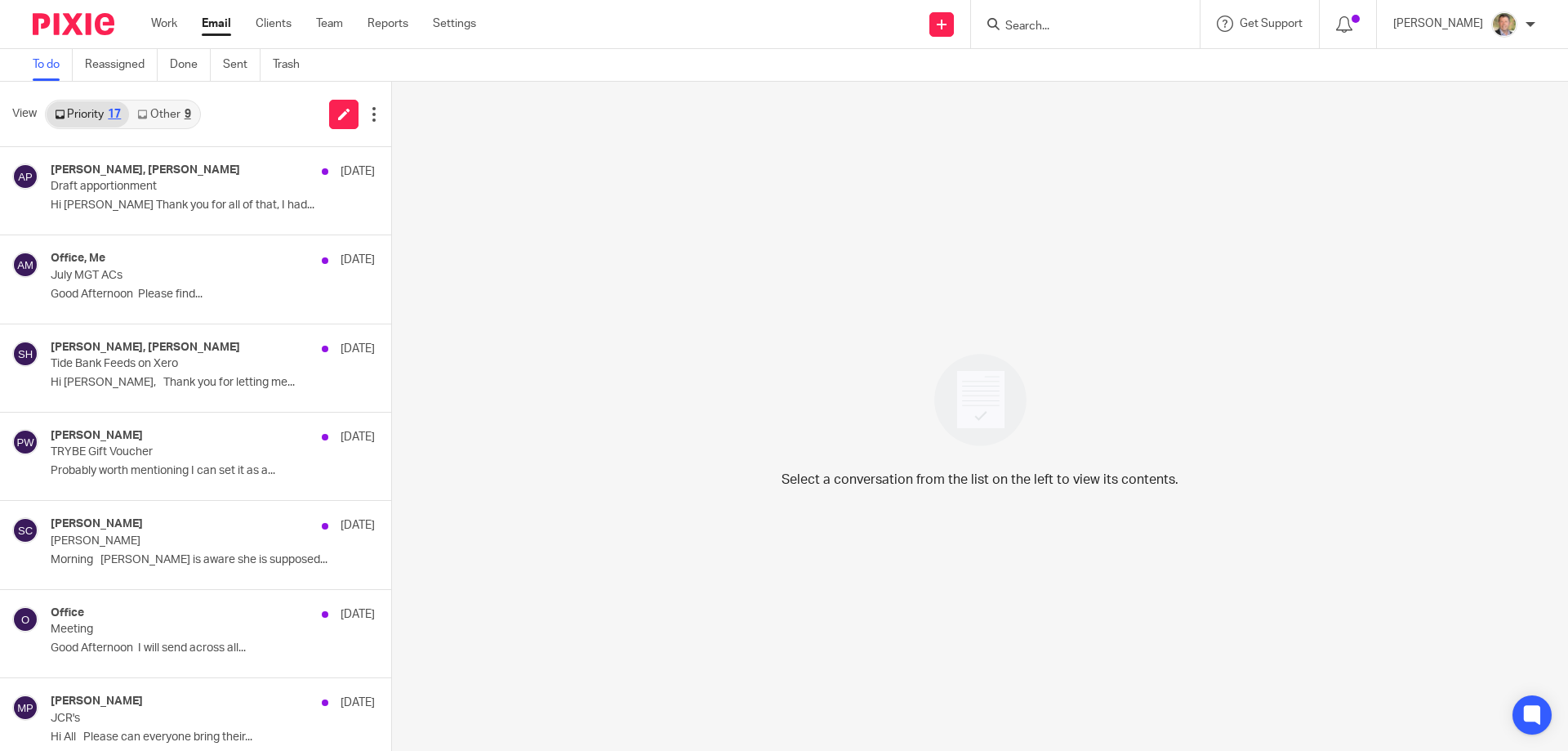
click at [176, 114] on link "Other 9" at bounding box center [164, 114] width 70 height 26
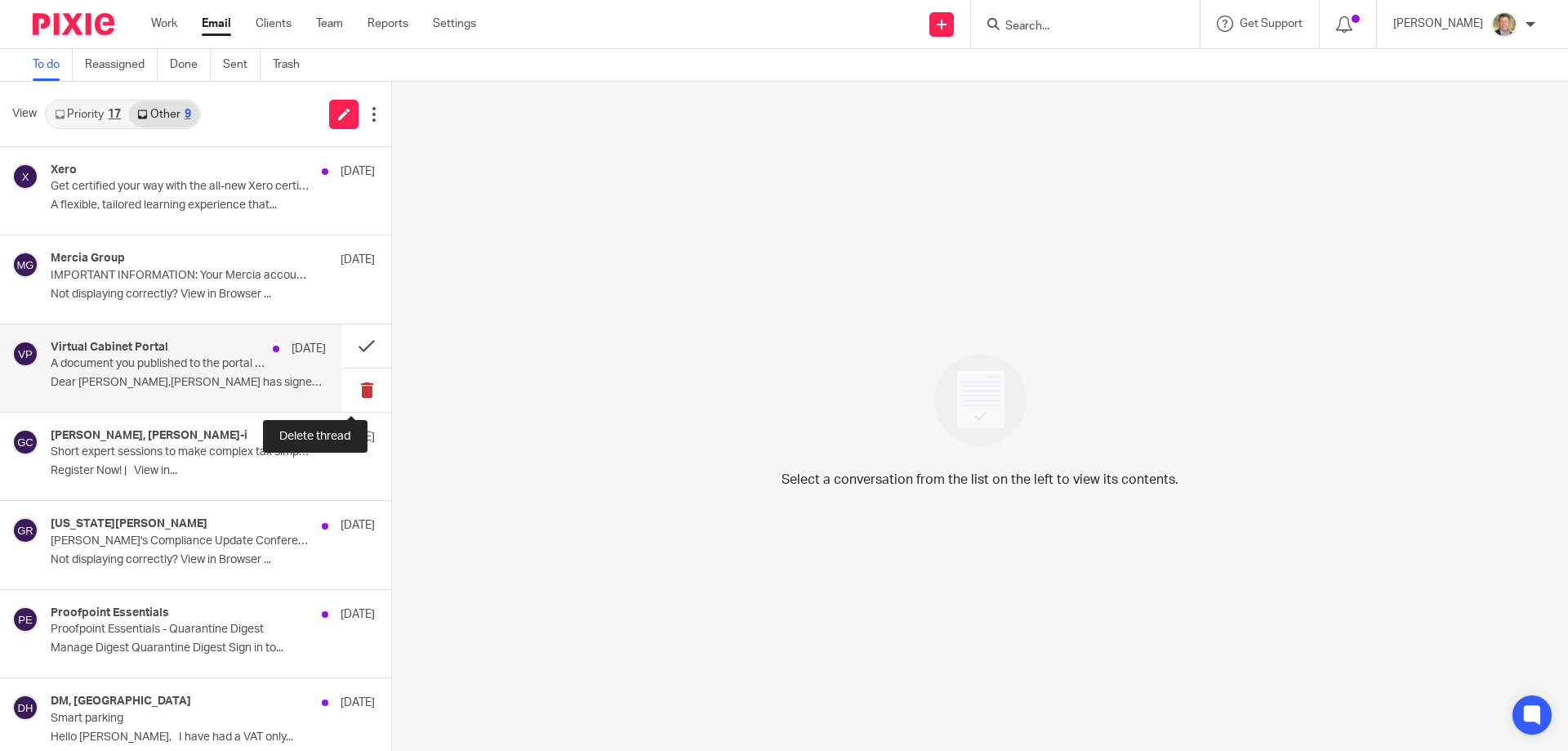
click at [349, 385] on button at bounding box center [366, 390] width 49 height 43
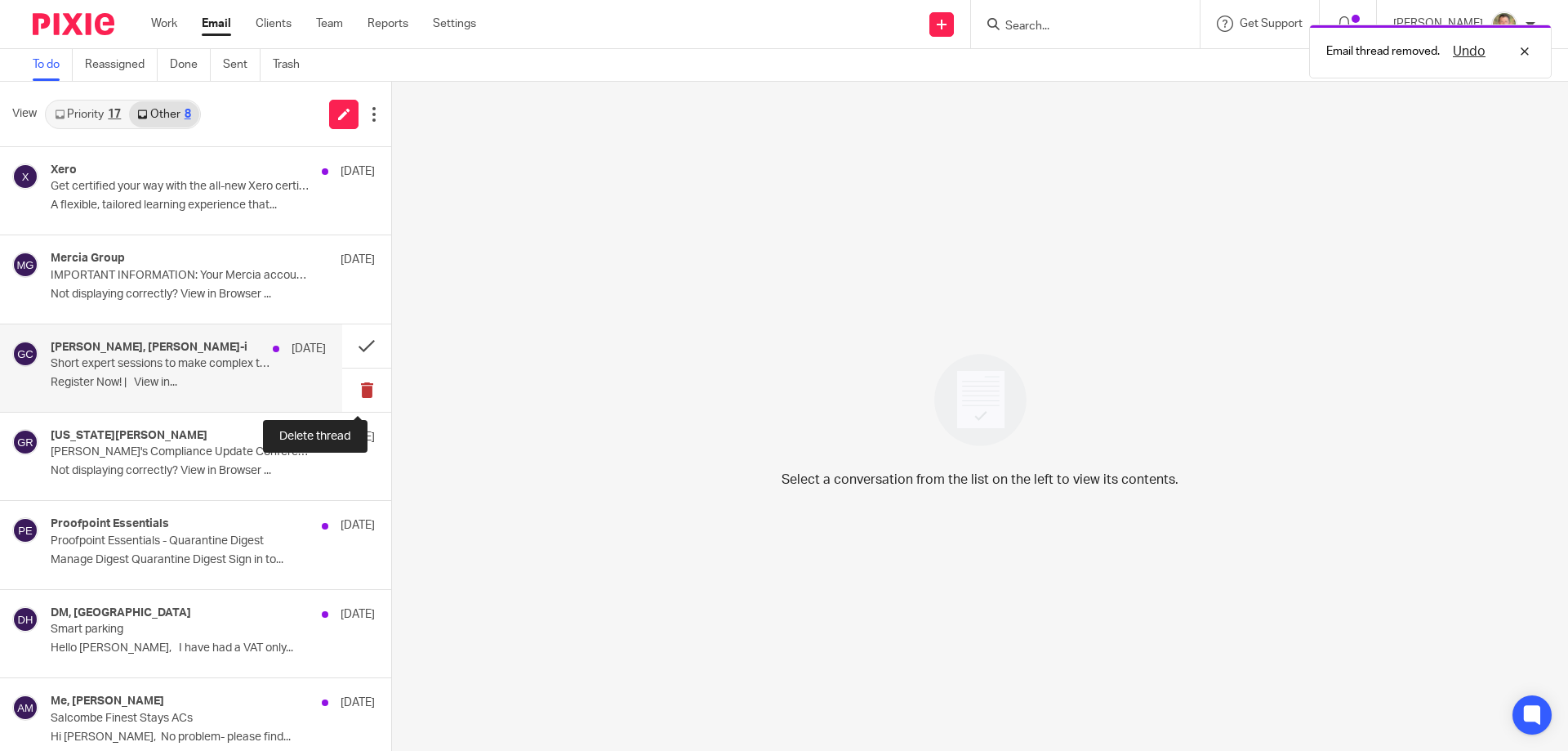
click at [347, 385] on button at bounding box center [366, 390] width 49 height 43
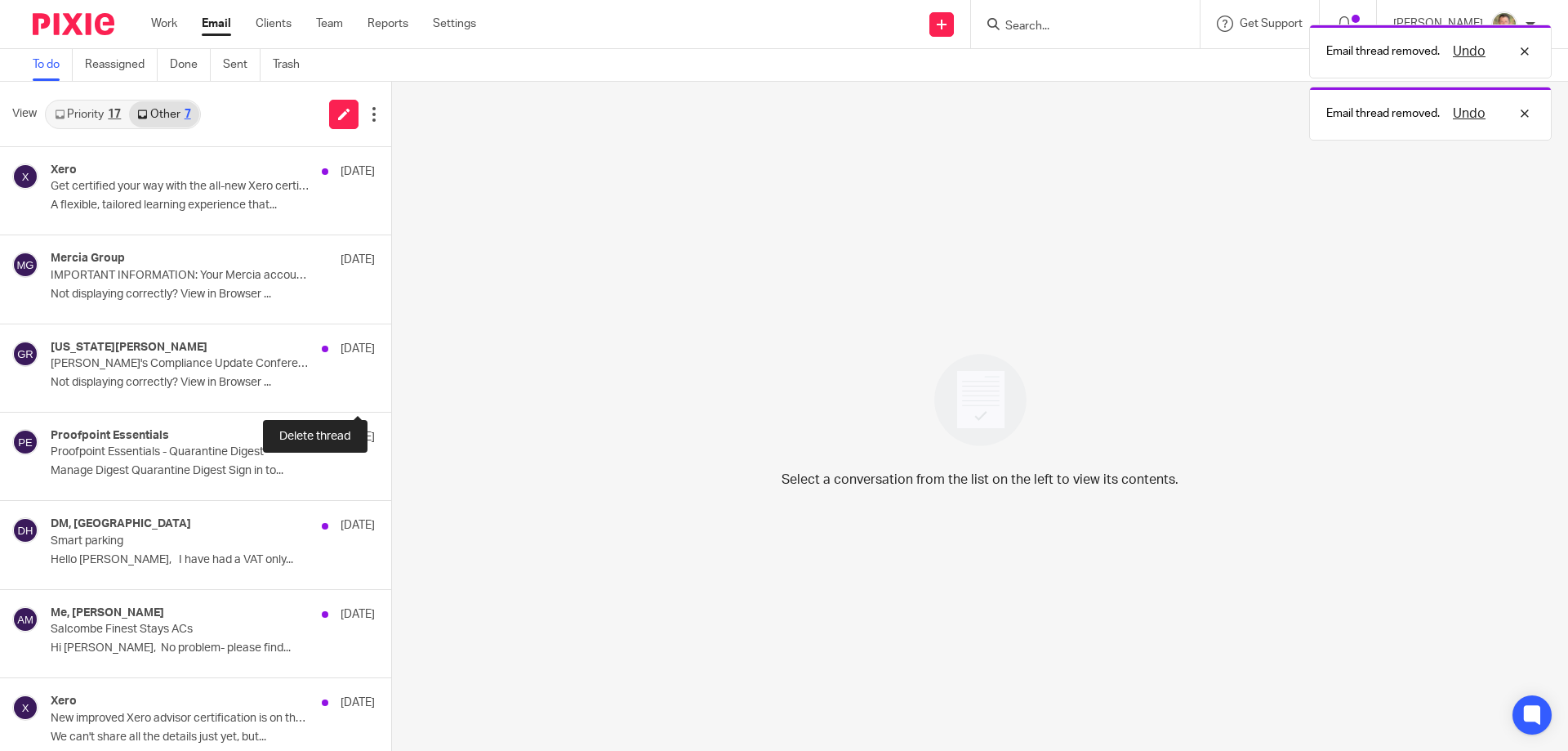
click at [391, 385] on button at bounding box center [397, 390] width 13 height 43
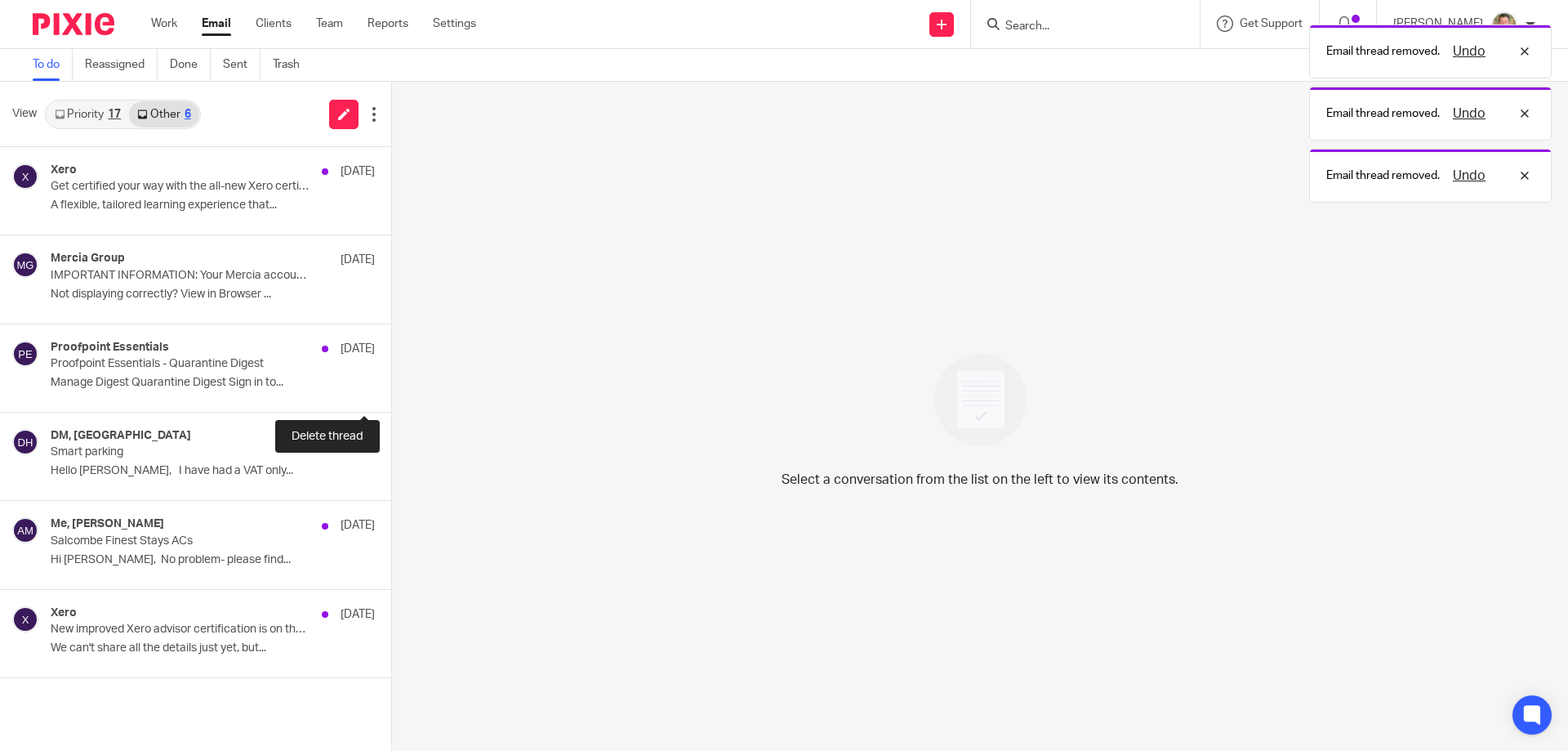
click at [391, 385] on button at bounding box center [397, 390] width 13 height 43
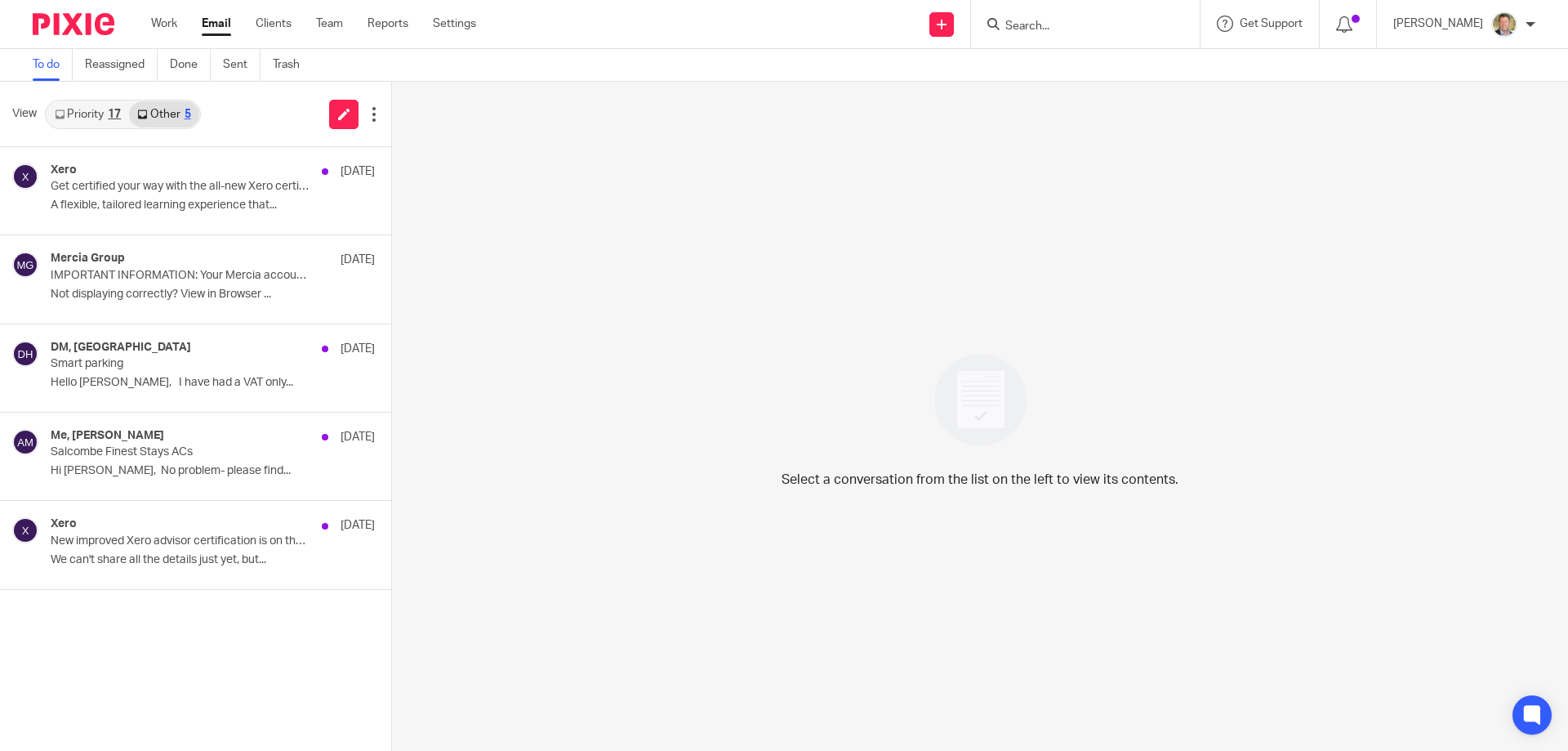
click at [1084, 25] on input "Search" at bounding box center [1077, 27] width 147 height 15
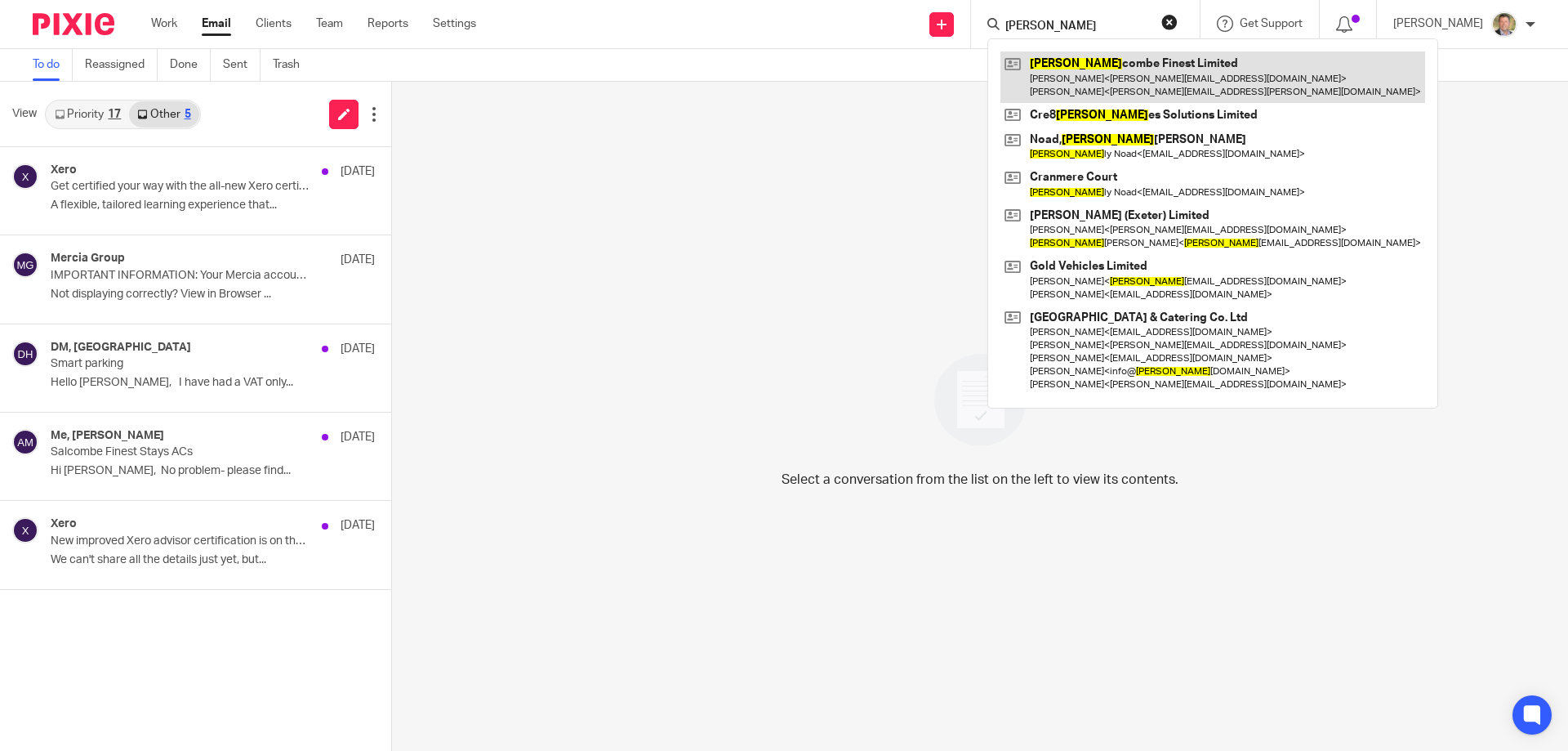
type input "sal"
click at [1092, 79] on link at bounding box center [1213, 77] width 425 height 51
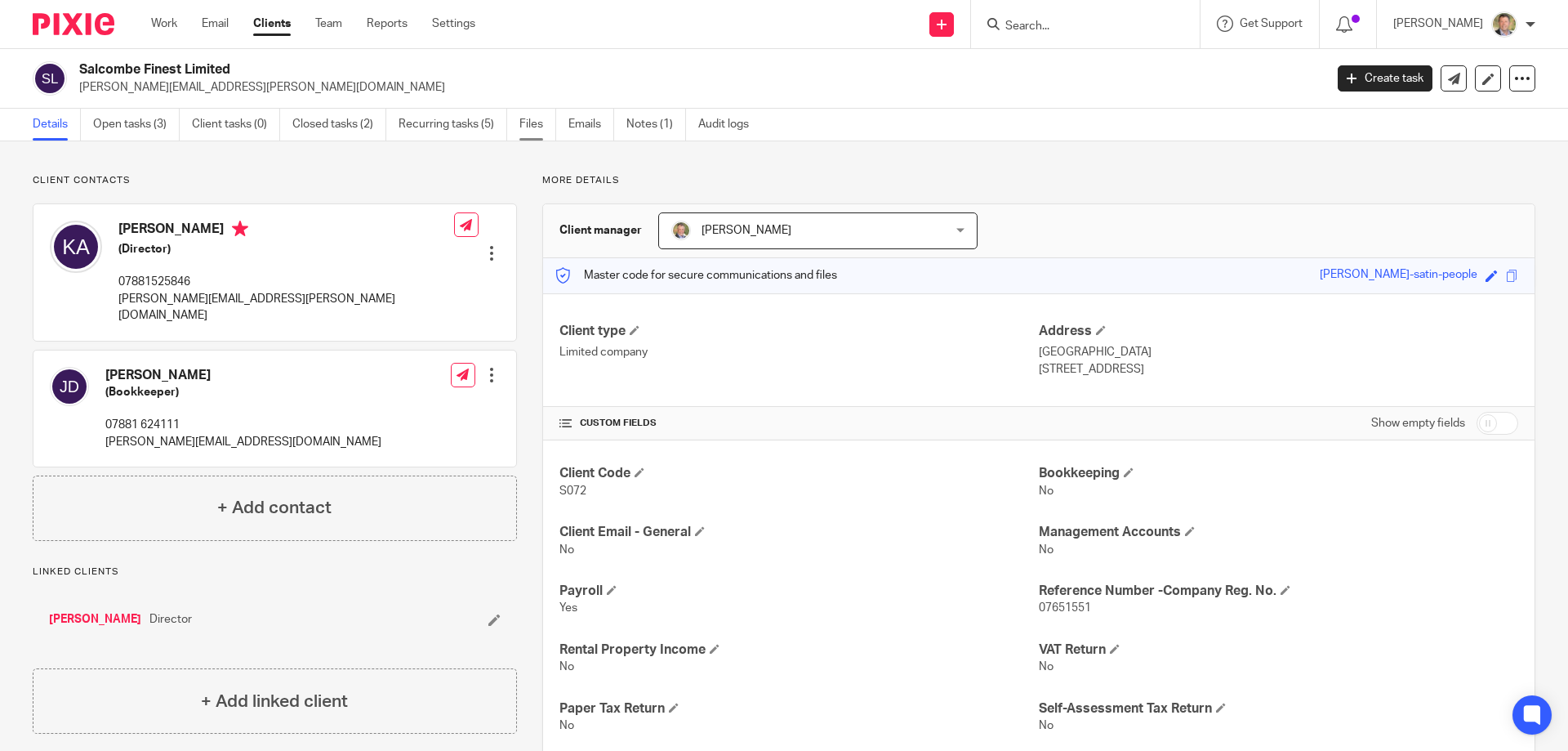
click at [534, 117] on link "Files" at bounding box center [538, 124] width 37 height 32
